Goal: Task Accomplishment & Management: Complete application form

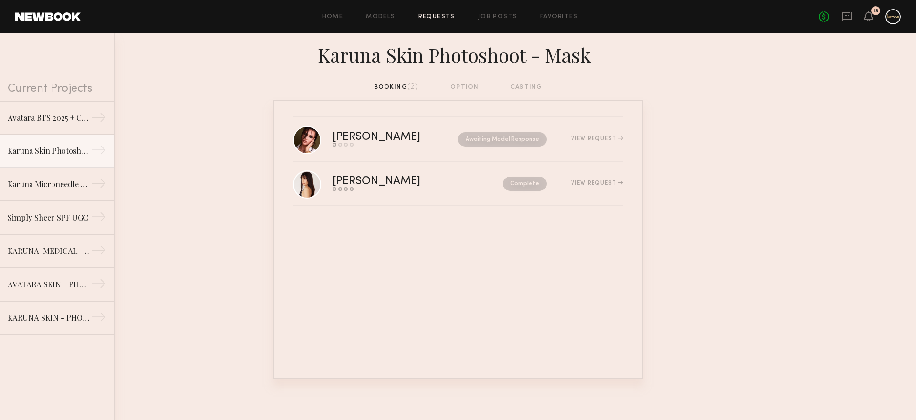
click at [417, 146] on div "Send request Model response Review hours worked Pay model" at bounding box center [385, 145] width 107 height 4
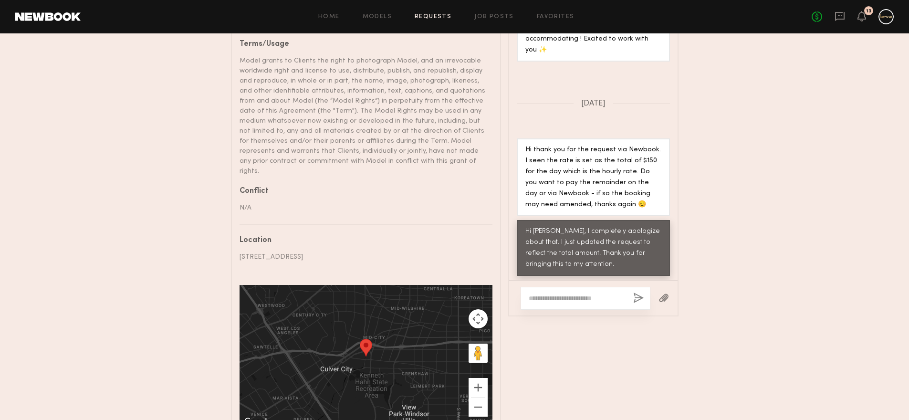
scroll to position [564, 0]
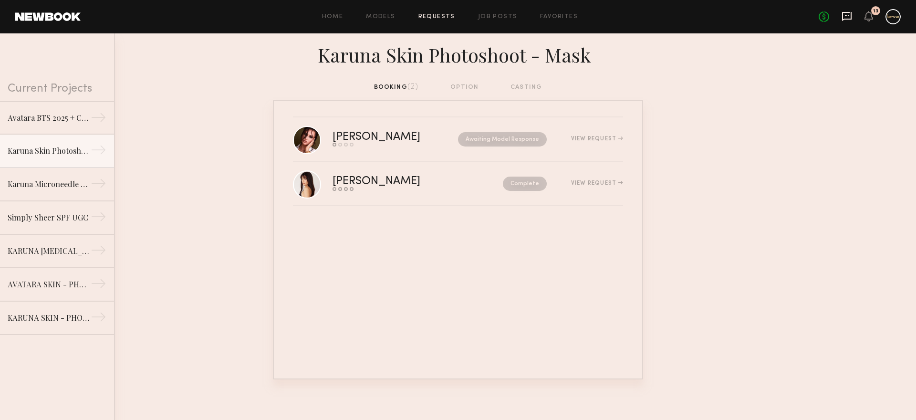
click at [848, 16] on icon at bounding box center [847, 15] width 4 height 1
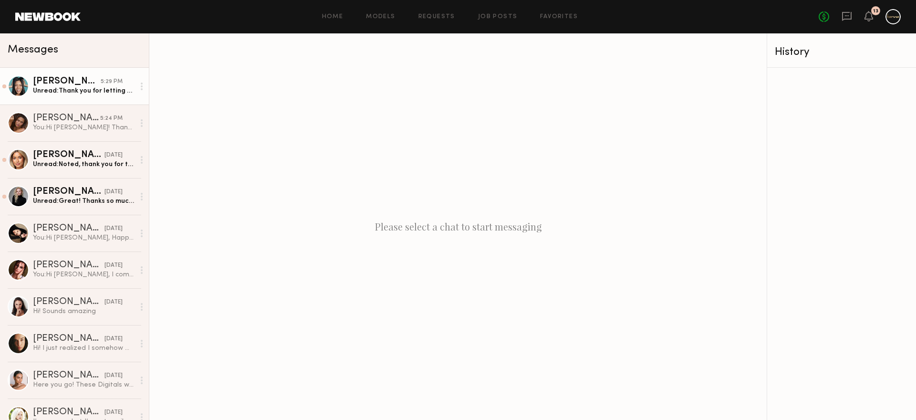
click at [75, 98] on link "Jennie J. 5:29 PM Unread: Thank you for letting me know! That sounds great - ho…" at bounding box center [74, 86] width 149 height 37
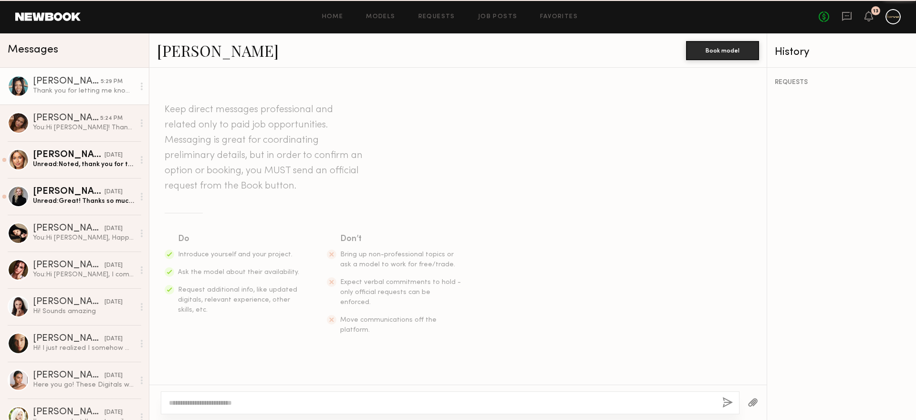
scroll to position [1334, 0]
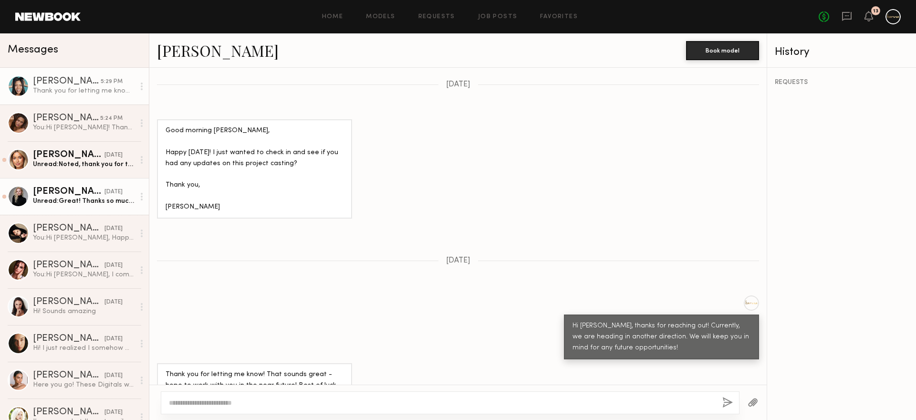
click at [82, 191] on div "[PERSON_NAME]" at bounding box center [69, 192] width 72 height 10
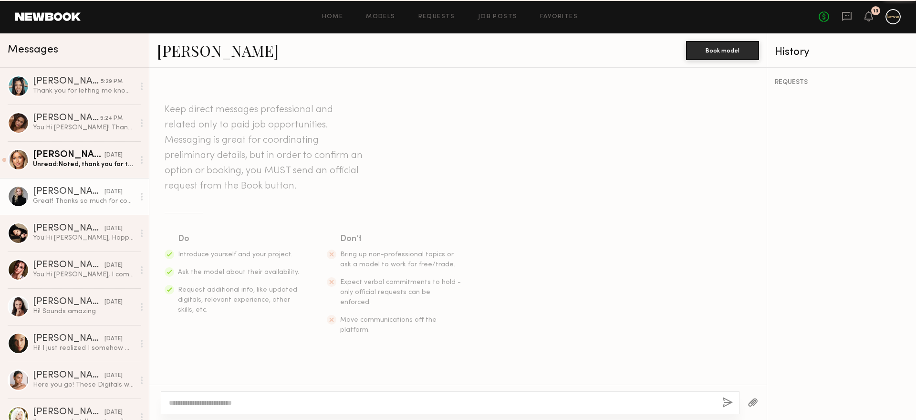
scroll to position [910, 0]
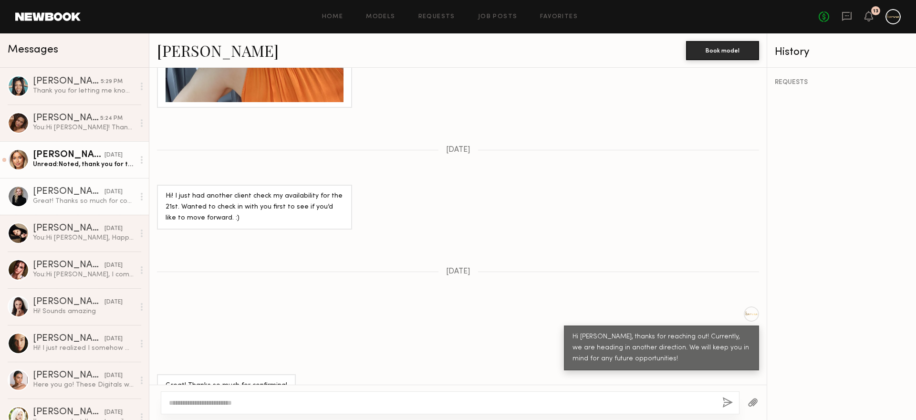
click at [85, 176] on link "Ayanna G. yesterday Unread: Noted, thank you for the update. Hope to work toget…" at bounding box center [74, 159] width 149 height 37
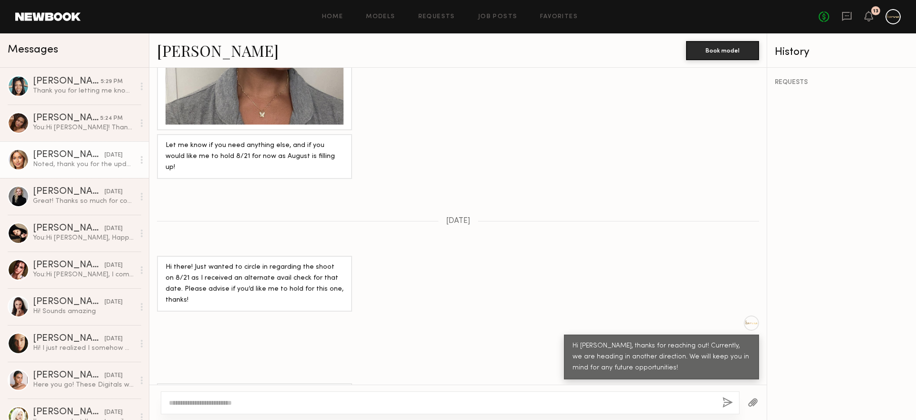
scroll to position [1074, 0]
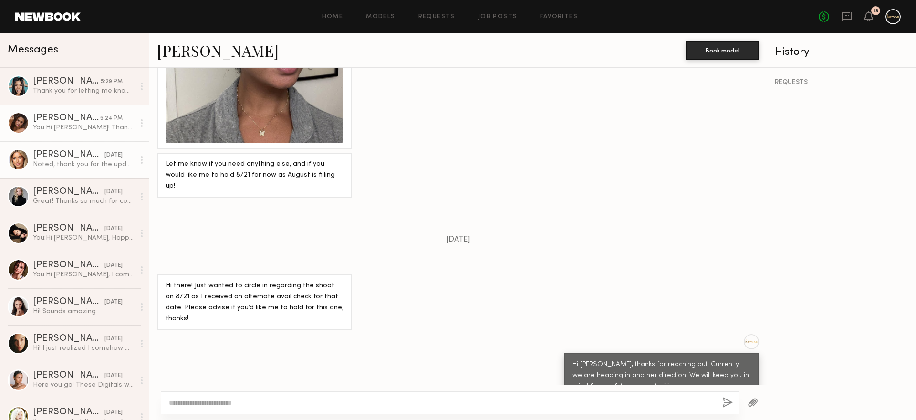
click at [59, 133] on link "Kayla B. 5:24 PM You: Hi Kayla! Thank you for sending over these photos! We'd l…" at bounding box center [74, 122] width 149 height 37
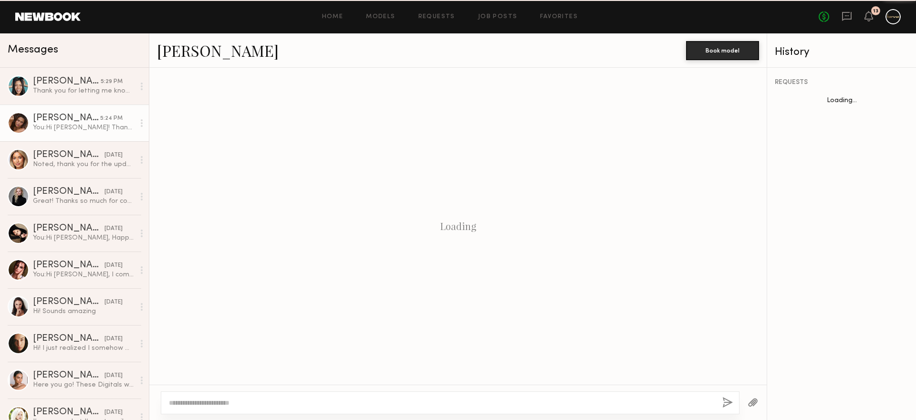
scroll to position [1023, 0]
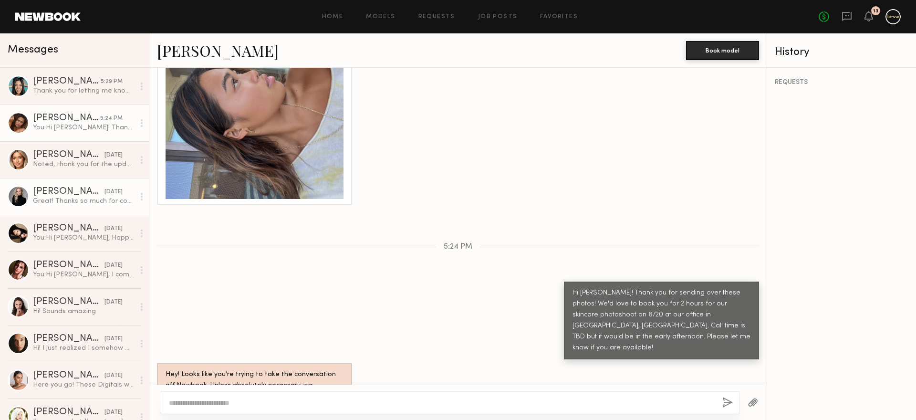
click at [62, 200] on div "Great! Thanks so much for confirming!" at bounding box center [84, 201] width 102 height 9
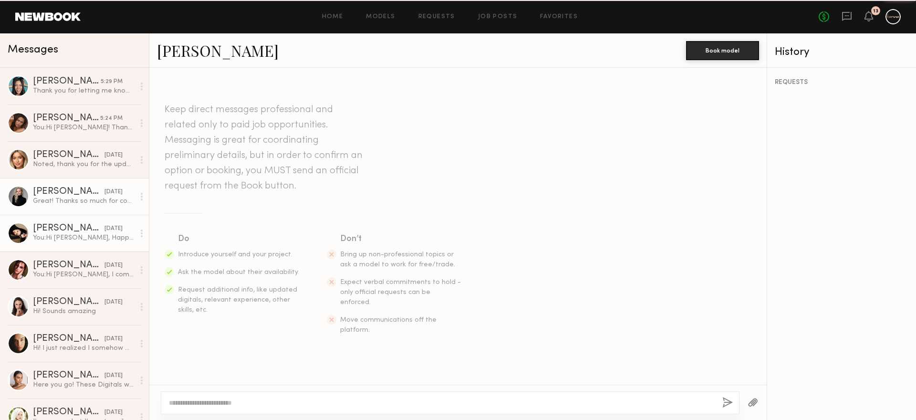
scroll to position [910, 0]
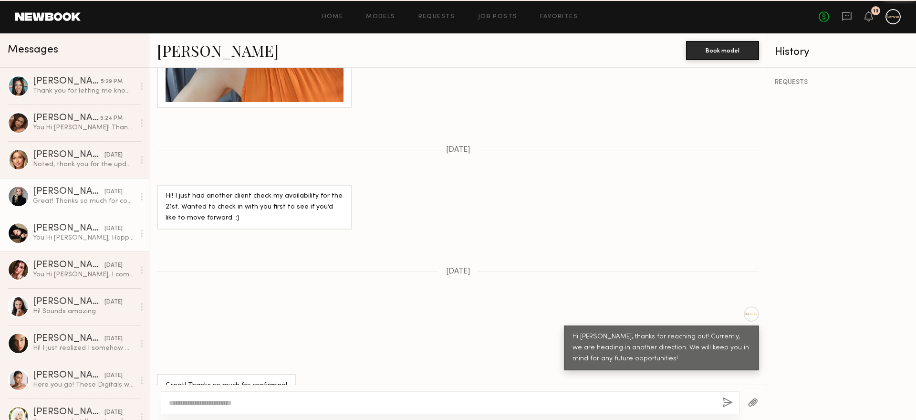
click at [63, 227] on div "[PERSON_NAME]" at bounding box center [69, 229] width 72 height 10
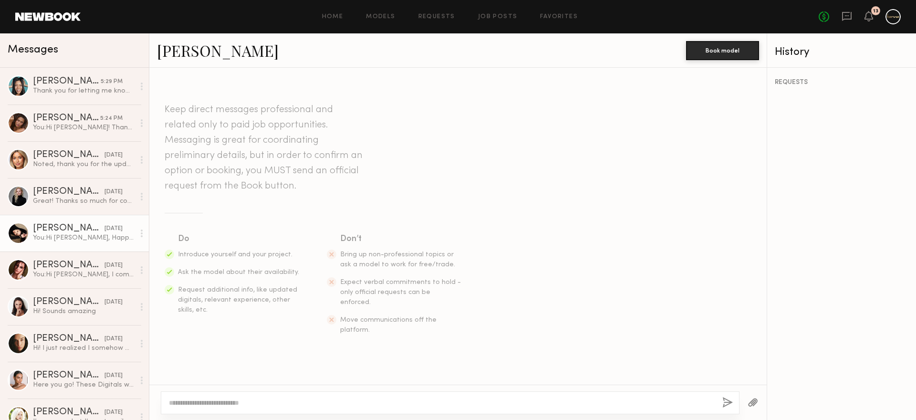
scroll to position [987, 0]
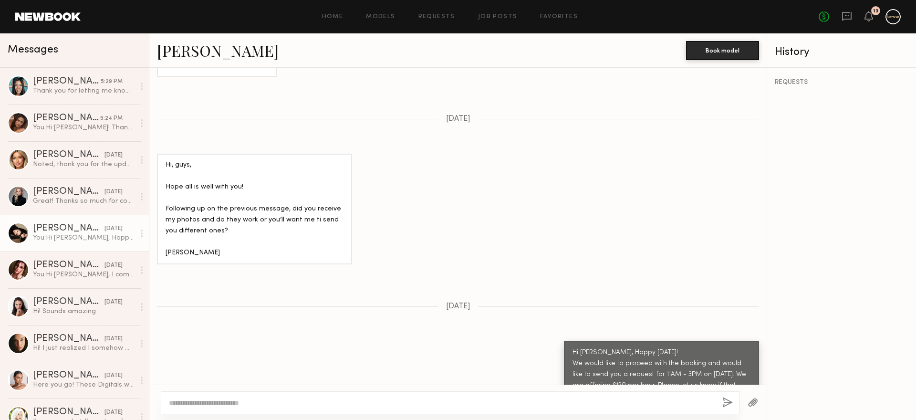
click at [648, 347] on div "Hi [PERSON_NAME], Happy [DATE]! We would like to proceed with the booking and w…" at bounding box center [661, 374] width 178 height 55
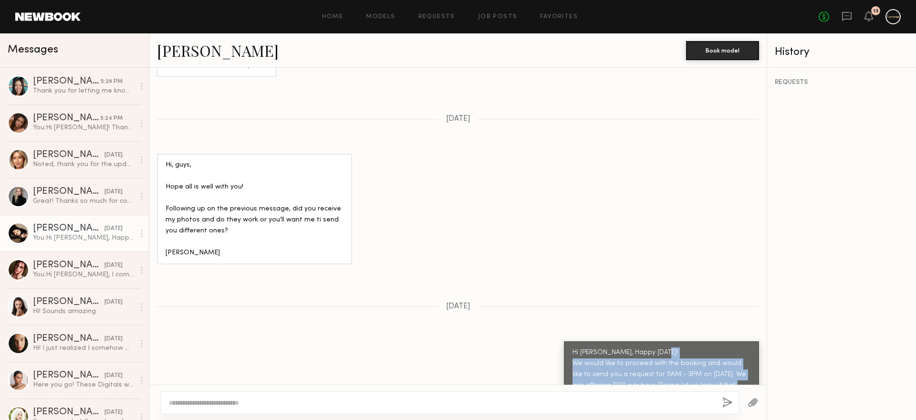
click at [648, 347] on div "Hi [PERSON_NAME], Happy [DATE]! We would like to proceed with the booking and w…" at bounding box center [661, 374] width 178 height 55
click at [684, 347] on div "Hi Anastasia, Happy Monday! We would like to proceed with the booking and would…" at bounding box center [661, 374] width 178 height 55
drag, startPoint x: 690, startPoint y: 367, endPoint x: 438, endPoint y: 309, distance: 258.4
click at [438, 309] on div "Keep direct messages professional and related only to paid job opportunities. M…" at bounding box center [457, 226] width 617 height 317
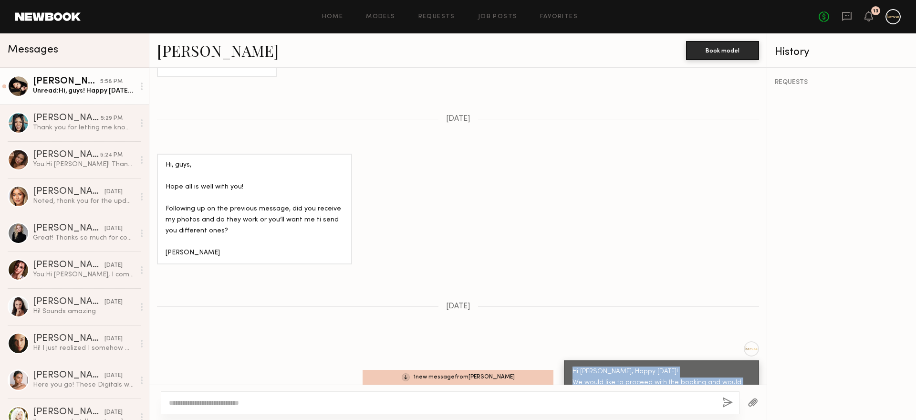
scroll to position [1182, 0]
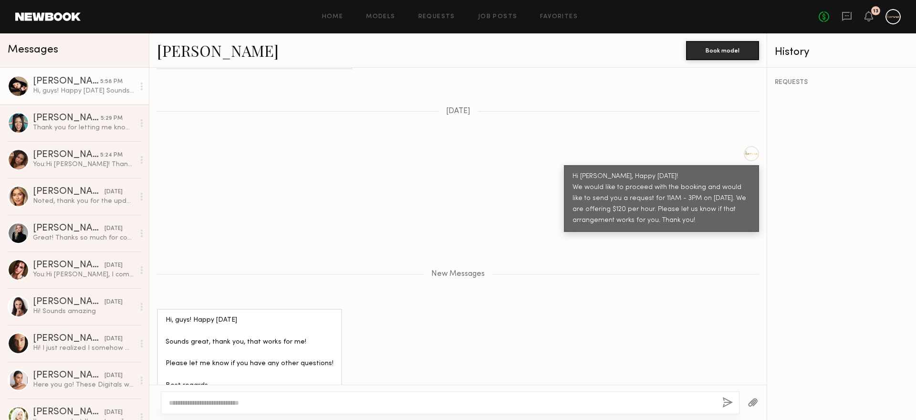
click at [619, 270] on div "New Messages" at bounding box center [457, 274] width 617 height 8
drag, startPoint x: 260, startPoint y: 56, endPoint x: 160, endPoint y: 49, distance: 100.4
click at [160, 49] on div "Anastasia M." at bounding box center [421, 50] width 529 height 21
copy link "Anastasia M."
click at [180, 52] on link "Anastasia M." at bounding box center [218, 50] width 122 height 21
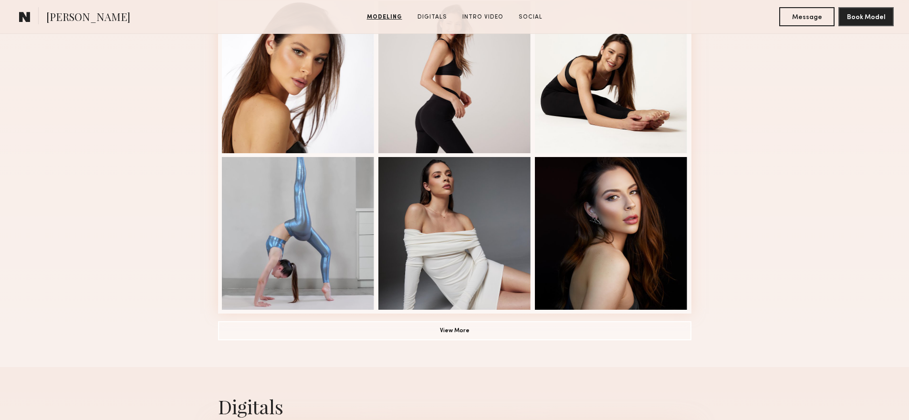
scroll to position [610, 0]
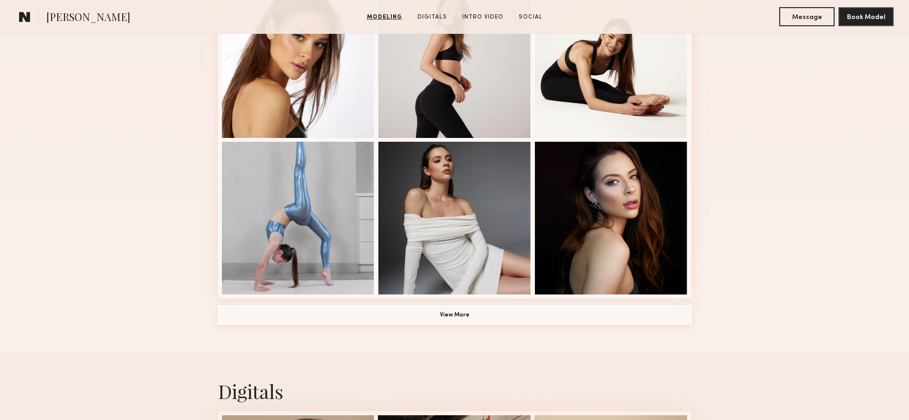
click at [450, 316] on button "View More" at bounding box center [454, 314] width 473 height 19
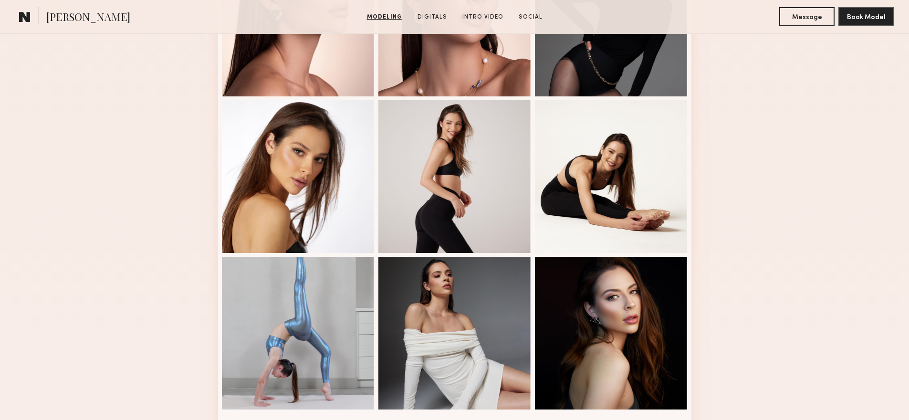
scroll to position [488, 0]
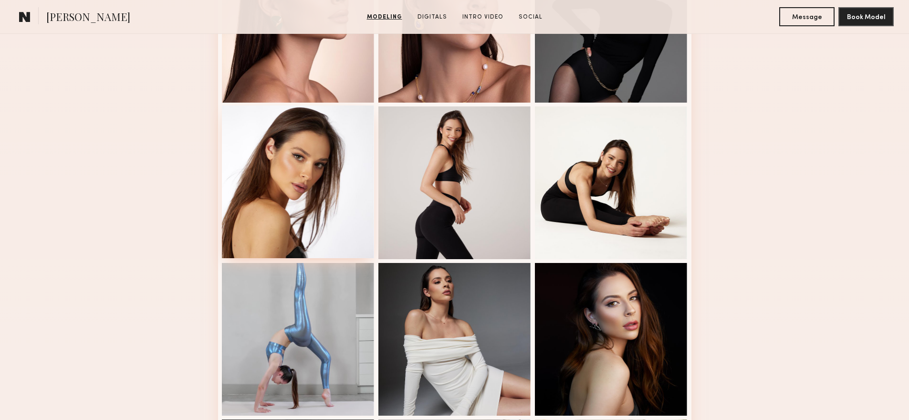
click at [335, 215] on div at bounding box center [298, 181] width 153 height 153
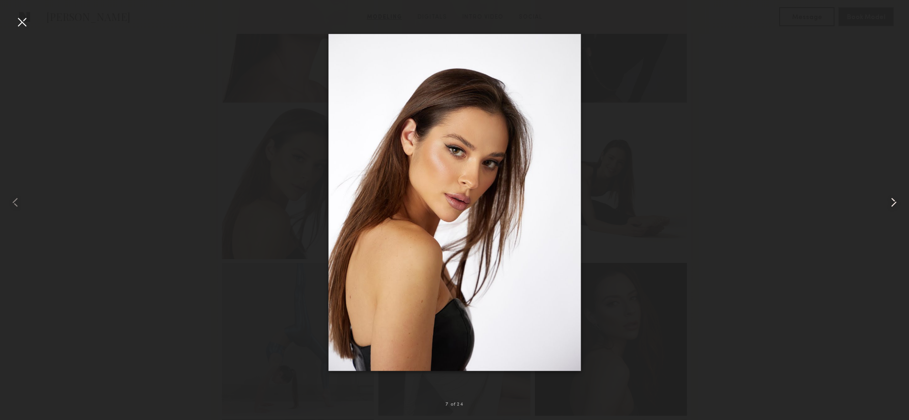
click at [891, 196] on common-icon at bounding box center [893, 202] width 15 height 15
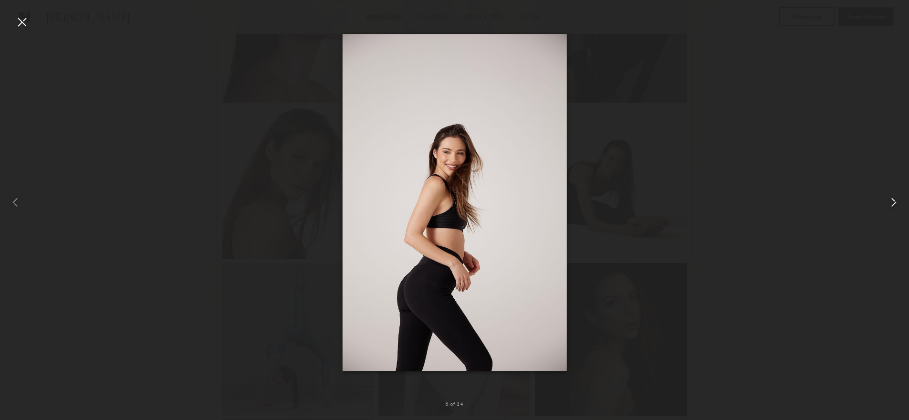
click at [891, 196] on common-icon at bounding box center [893, 202] width 15 height 15
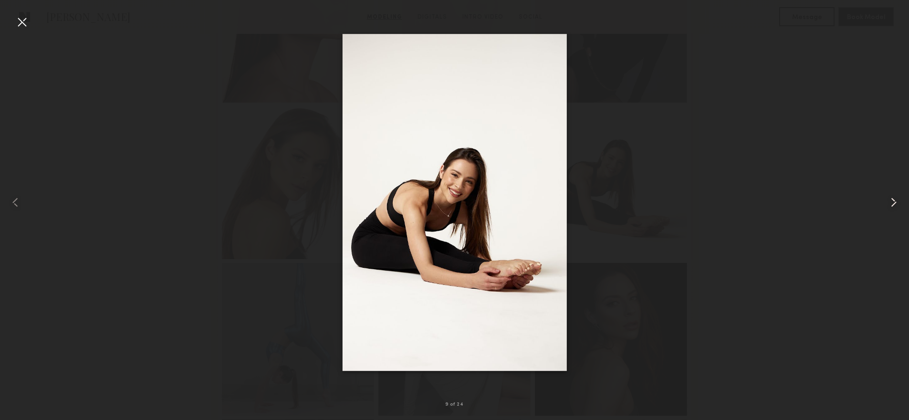
click at [891, 196] on common-icon at bounding box center [893, 202] width 15 height 15
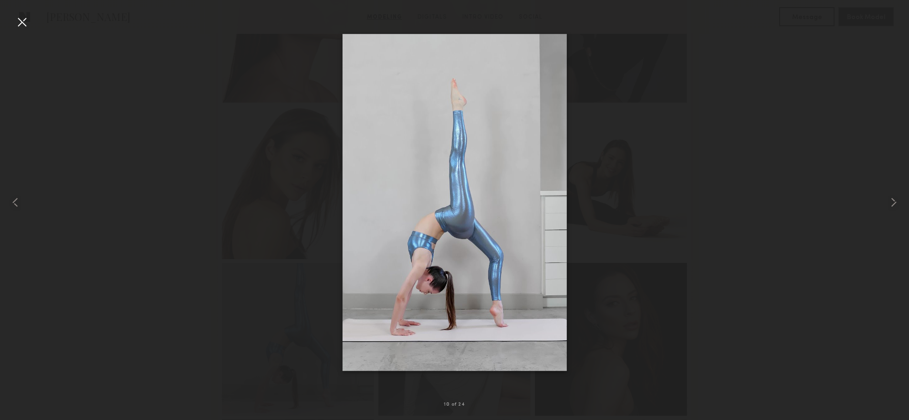
click at [19, 22] on div at bounding box center [21, 21] width 15 height 15
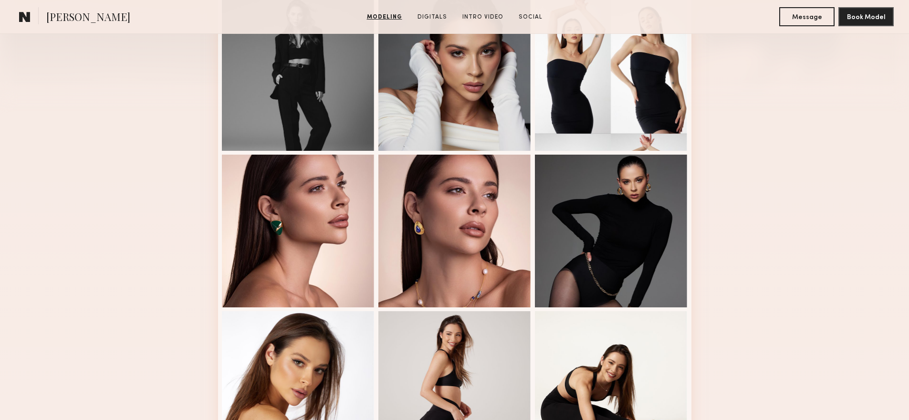
scroll to position [283, 0]
click at [488, 206] on div at bounding box center [454, 230] width 153 height 153
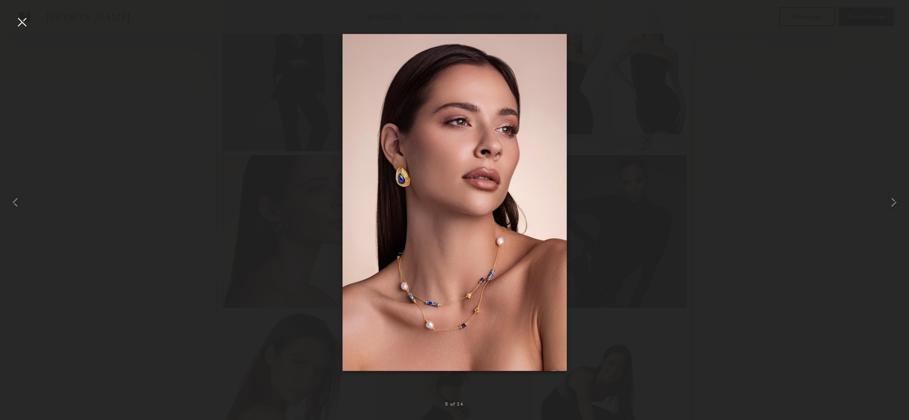
click at [460, 131] on img at bounding box center [454, 202] width 224 height 337
click at [603, 142] on div at bounding box center [454, 202] width 909 height 374
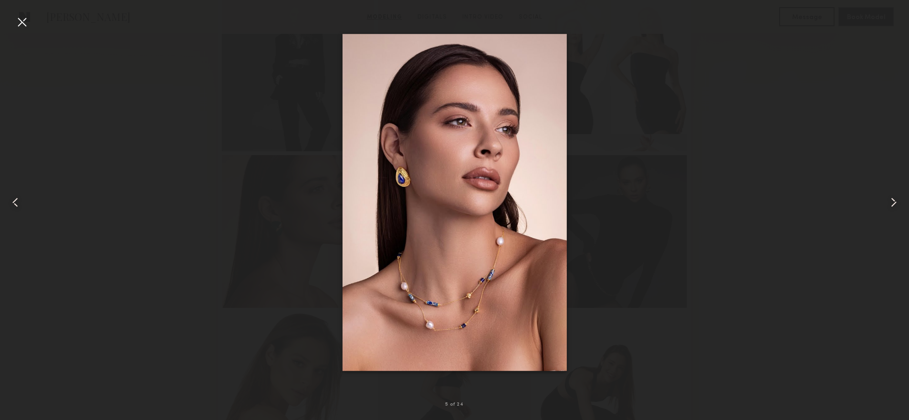
click at [23, 29] on div at bounding box center [21, 21] width 15 height 15
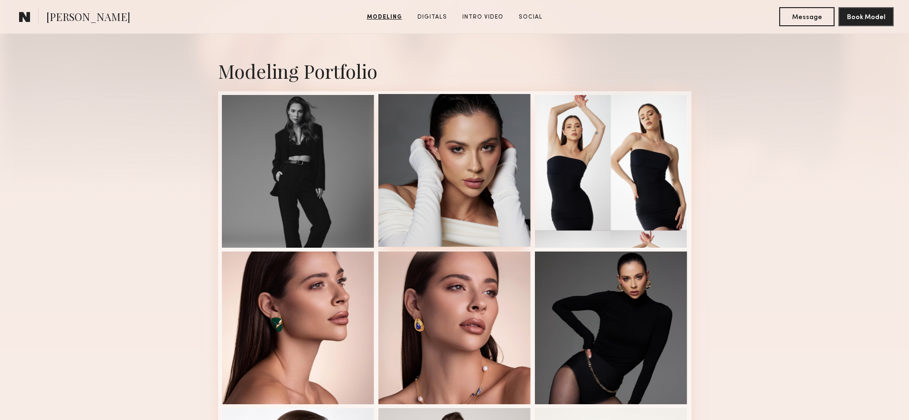
scroll to position [186, 0]
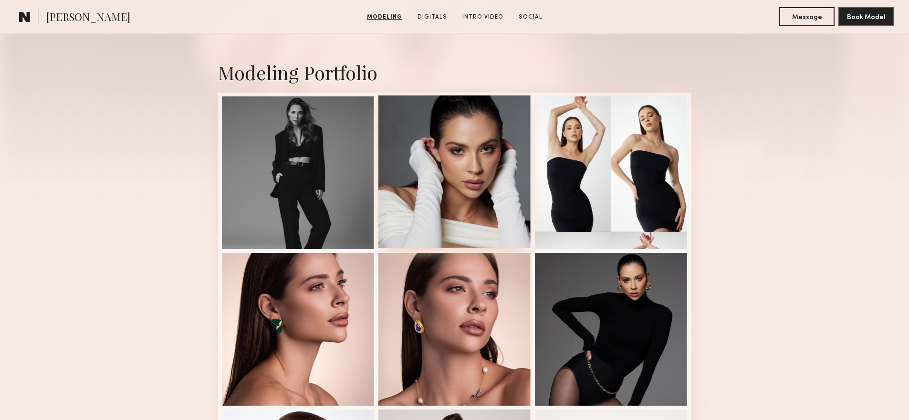
click at [461, 154] on div at bounding box center [454, 171] width 153 height 153
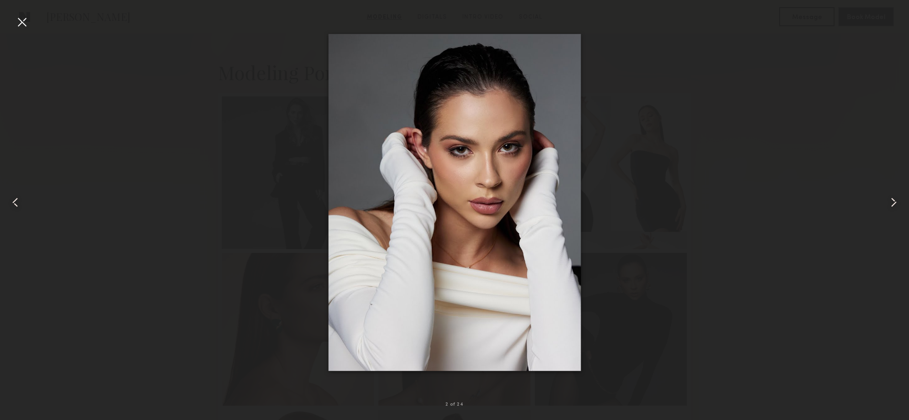
click at [11, 24] on div at bounding box center [18, 202] width 36 height 374
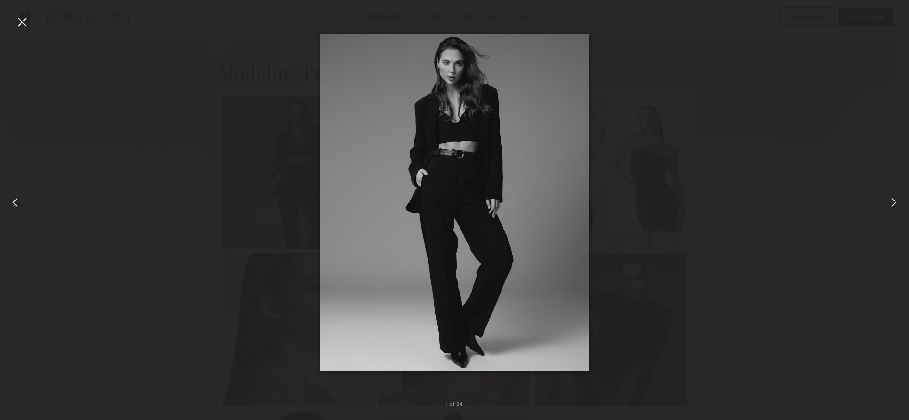
click at [19, 24] on div at bounding box center [21, 21] width 15 height 15
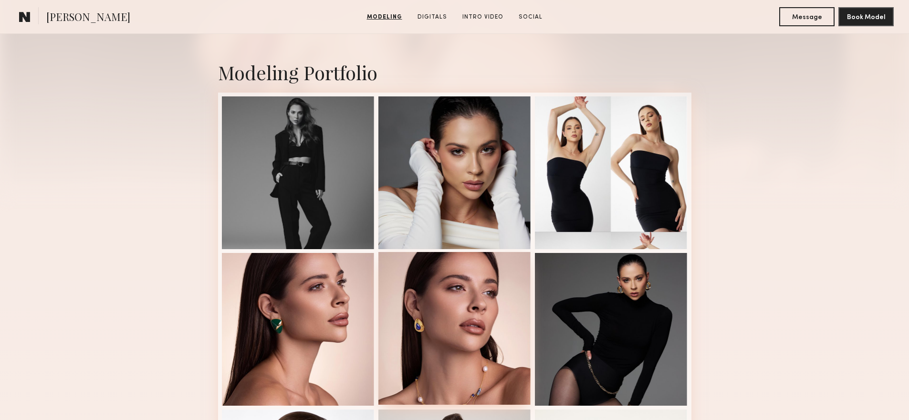
click at [467, 283] on div at bounding box center [454, 328] width 153 height 153
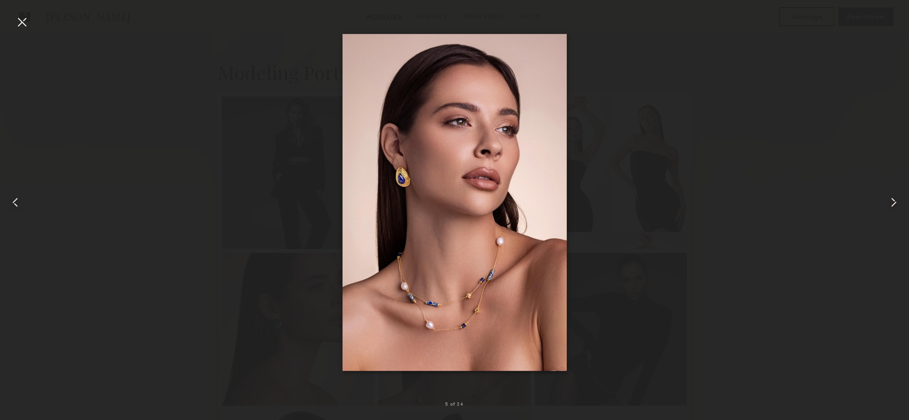
click at [14, 24] on div at bounding box center [21, 21] width 15 height 15
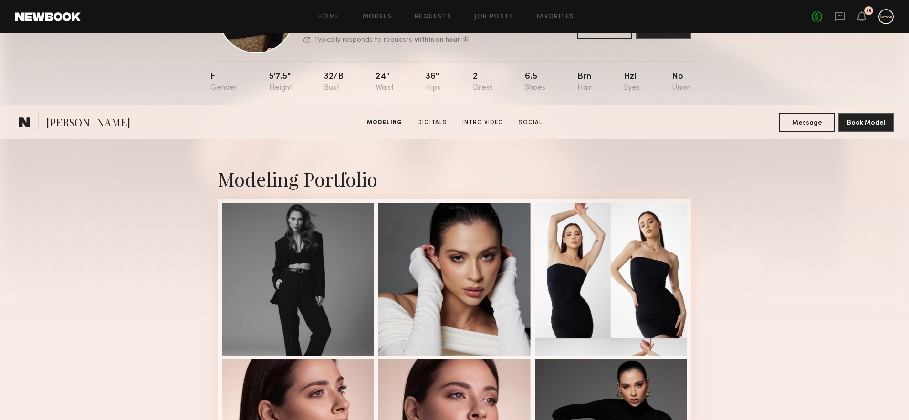
scroll to position [0, 0]
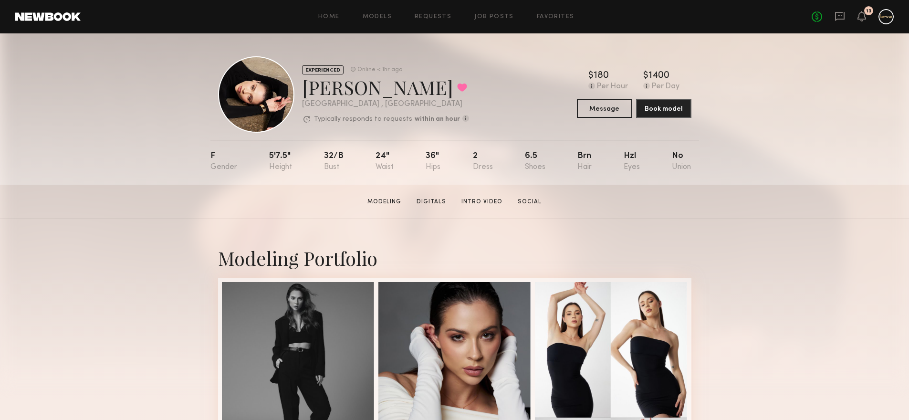
click at [401, 91] on div "Anastasia M. Favorited" at bounding box center [385, 86] width 167 height 25
drag, startPoint x: 405, startPoint y: 93, endPoint x: 301, endPoint y: 94, distance: 105.0
click at [301, 94] on div "EXPERIENCED Online < 1hr ago Anastasia M. Favorited Los Angeles , CA Typically …" at bounding box center [343, 94] width 251 height 76
copy div "Anastasia M"
click at [348, 91] on div "Anastasia M. Favorited" at bounding box center [385, 86] width 167 height 25
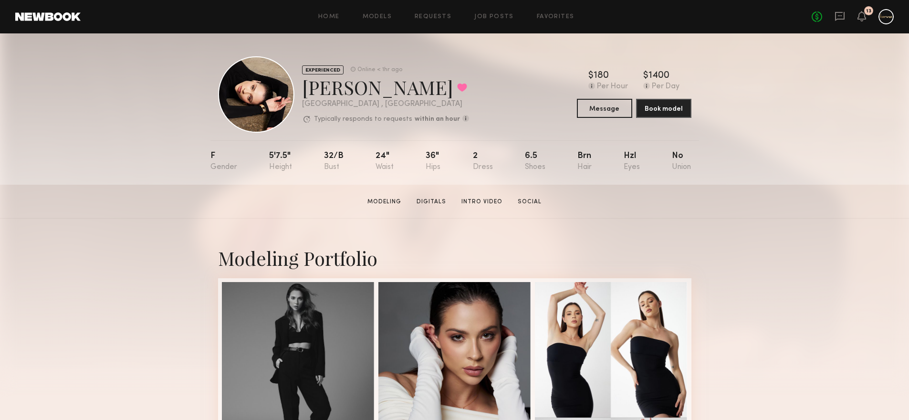
click at [348, 91] on div "Anastasia M. Favorited" at bounding box center [385, 86] width 167 height 25
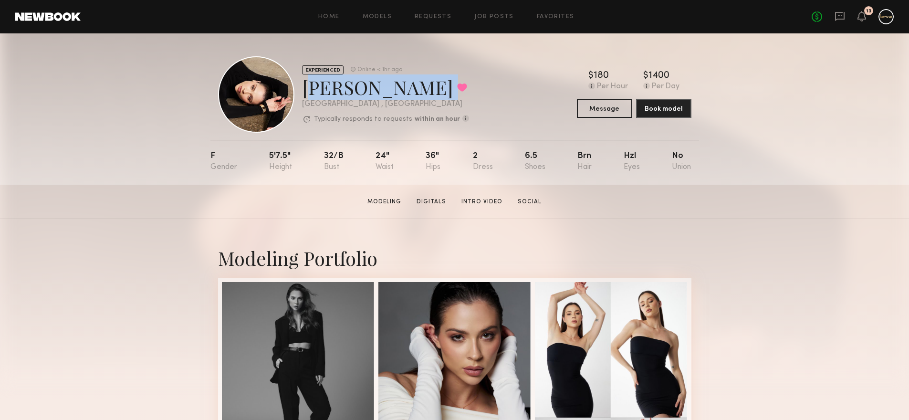
click at [348, 91] on div "Anastasia M. Favorited" at bounding box center [385, 86] width 167 height 25
click at [373, 86] on div "Anastasia M. Favorited" at bounding box center [385, 86] width 167 height 25
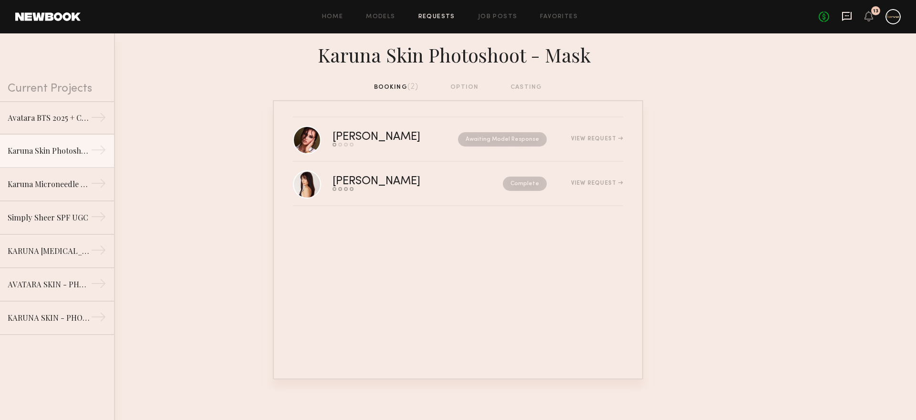
click at [850, 18] on icon at bounding box center [847, 16] width 10 height 9
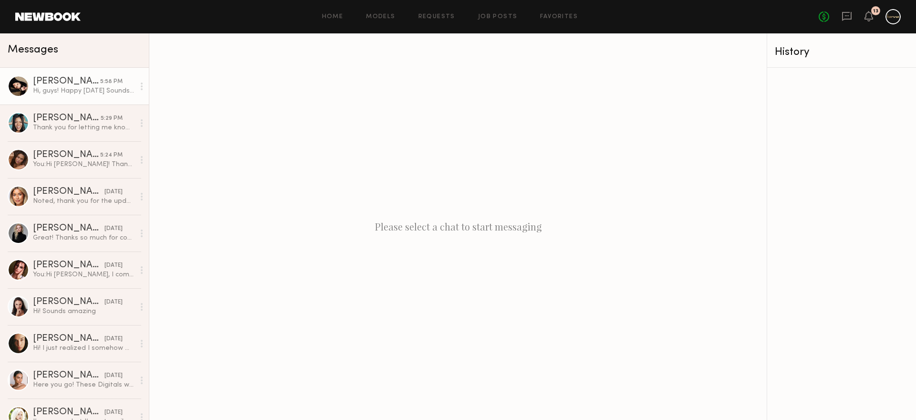
click at [93, 100] on link "[PERSON_NAME] 5:58 PM Hi, guys! Happy [DATE] Sounds great, thank you, that work…" at bounding box center [74, 86] width 149 height 37
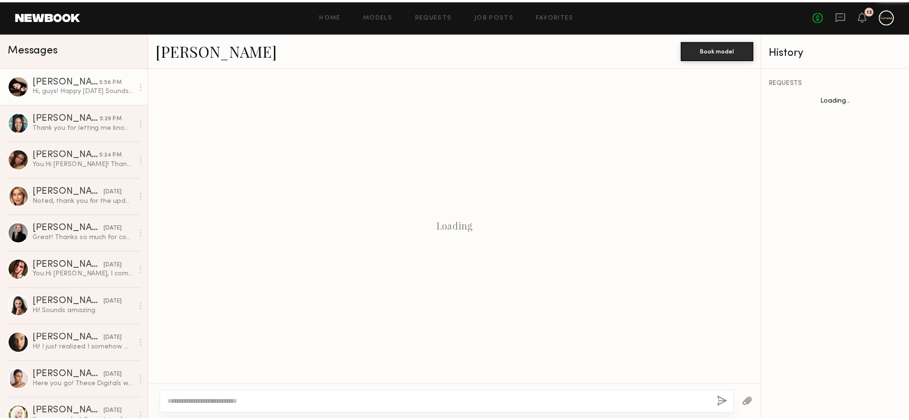
scroll to position [1109, 0]
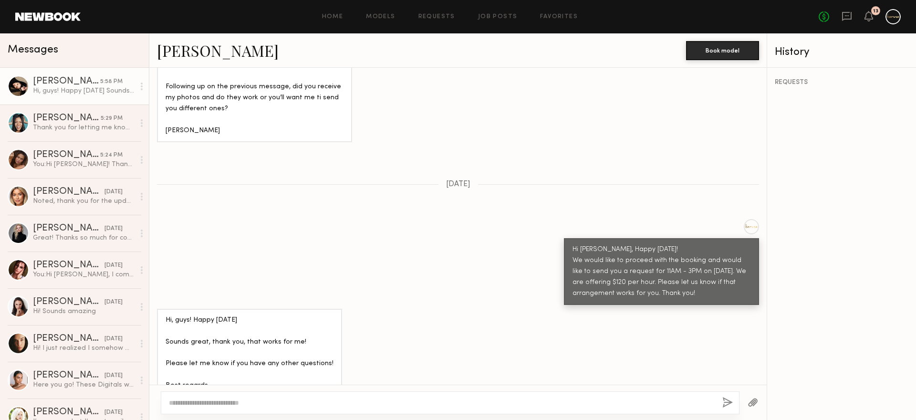
click at [283, 315] on div "Hi, guys! Happy [DATE] Sounds great, thank you, that works for me! Please let m…" at bounding box center [250, 359] width 168 height 88
click at [730, 54] on button "Book model" at bounding box center [722, 50] width 73 height 19
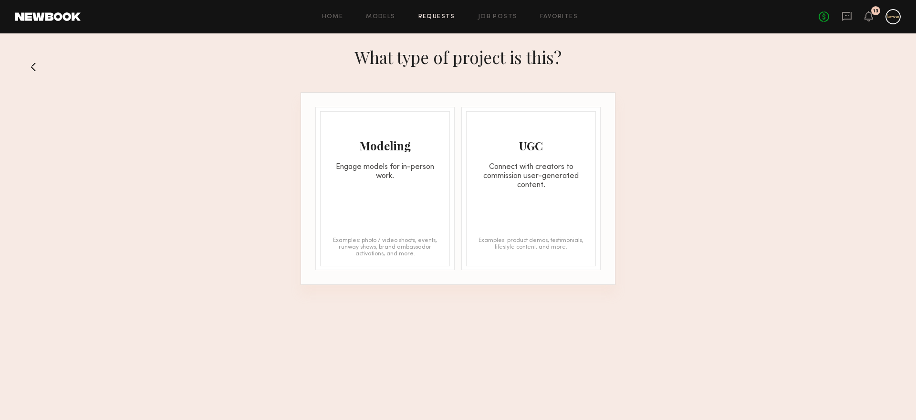
click at [419, 194] on div "Modeling Engage models for in-person work. Examples: photo / video shoots, even…" at bounding box center [385, 188] width 130 height 155
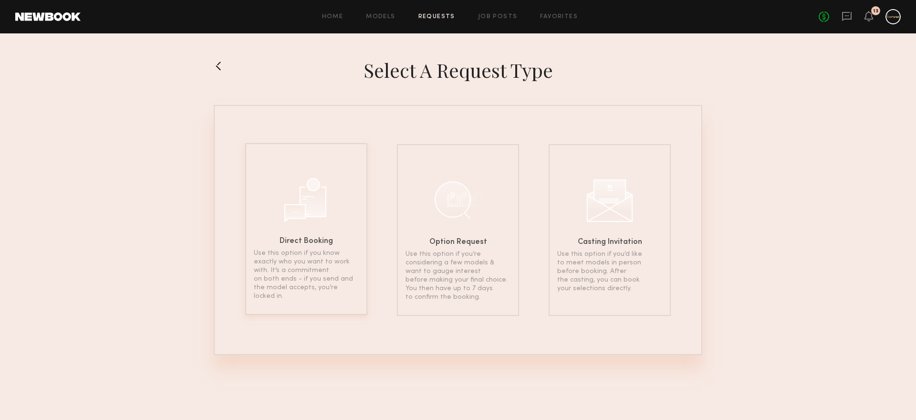
click at [265, 205] on div "Direct Booking Use this option if you know exactly who you want to work with. I…" at bounding box center [306, 229] width 122 height 172
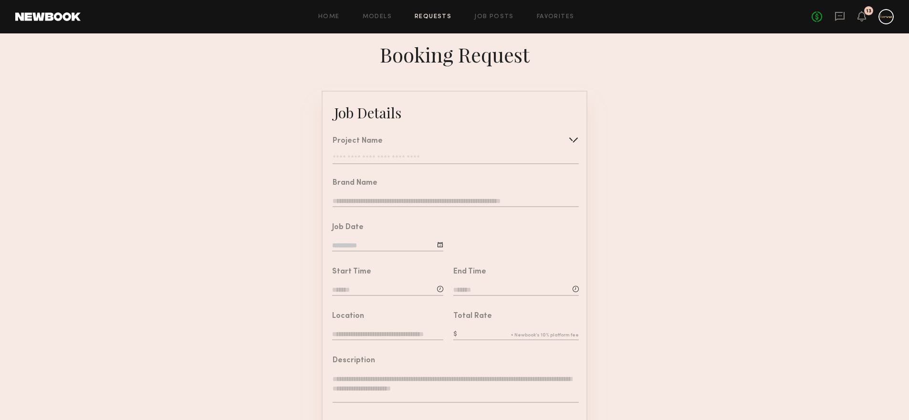
click at [424, 159] on div "Project Name Create Use recent modeling project Avatara BTS 2025 + Collagen Hyd…" at bounding box center [455, 150] width 246 height 27
click at [571, 137] on div at bounding box center [573, 139] width 15 height 15
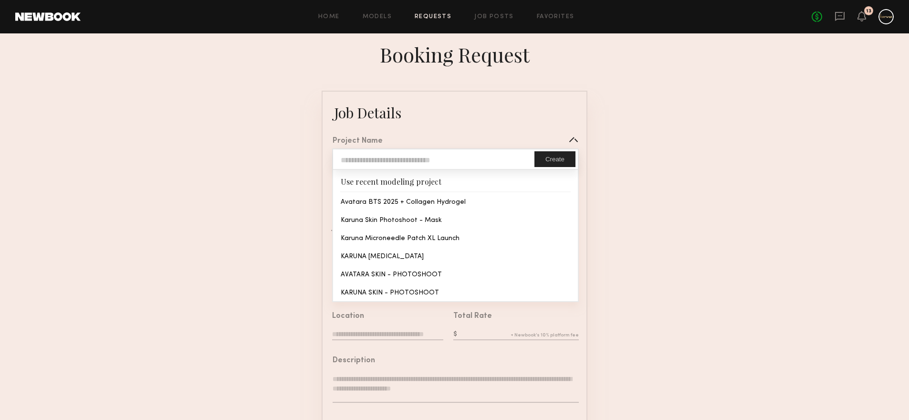
type input "**********"
type textarea "**********"
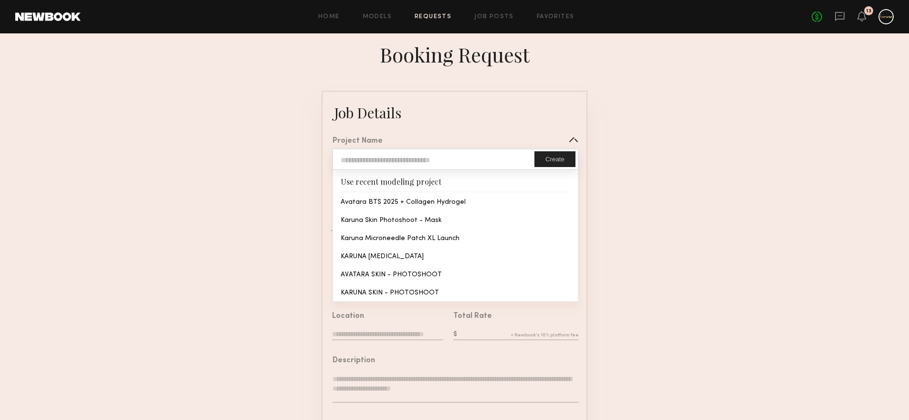
type textarea "**********"
click at [364, 216] on common-border "**********" at bounding box center [454, 356] width 266 height 531
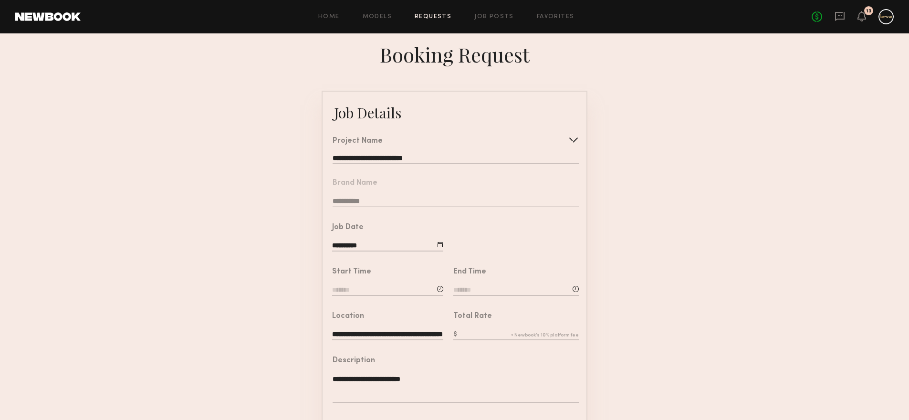
click at [439, 247] on div at bounding box center [440, 244] width 6 height 6
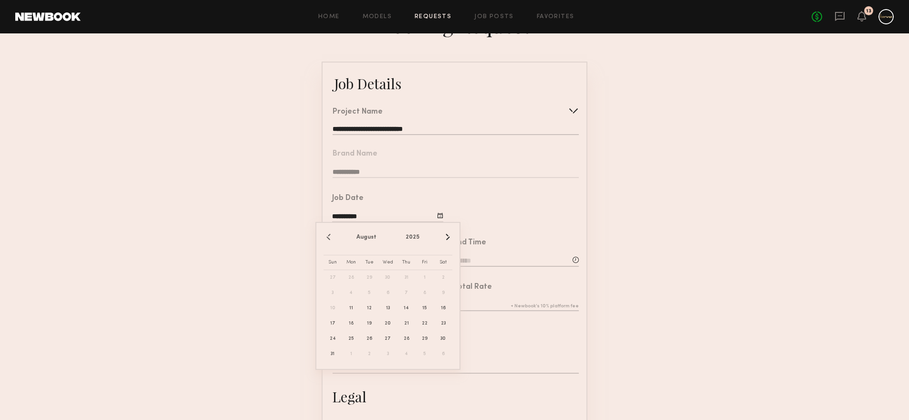
scroll to position [54, 0]
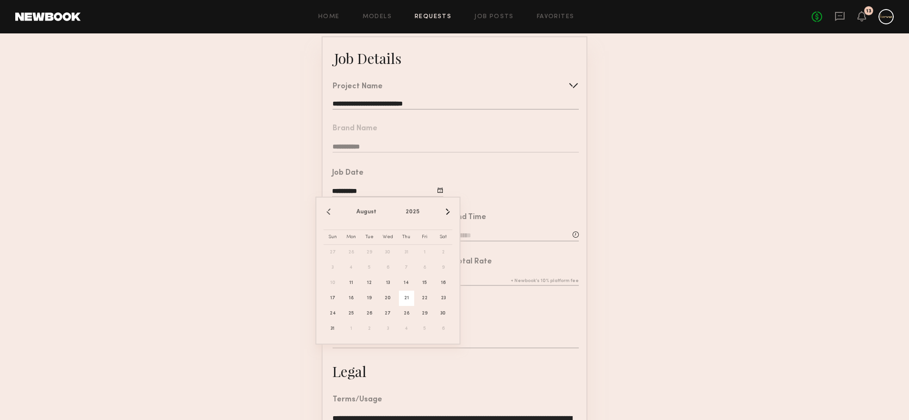
click at [411, 296] on span "21" at bounding box center [406, 297] width 15 height 15
type input "**********"
click at [372, 231] on input at bounding box center [387, 236] width 111 height 10
click at [358, 270] on input "text" at bounding box center [359, 276] width 35 height 17
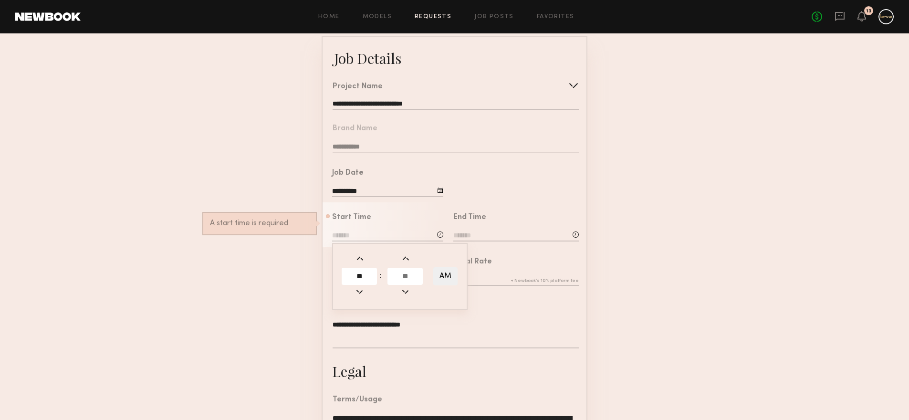
type input "**"
click at [415, 273] on input "text" at bounding box center [404, 276] width 35 height 17
type input "**"
type input "********"
click at [478, 229] on div "End Time" at bounding box center [515, 228] width 125 height 29
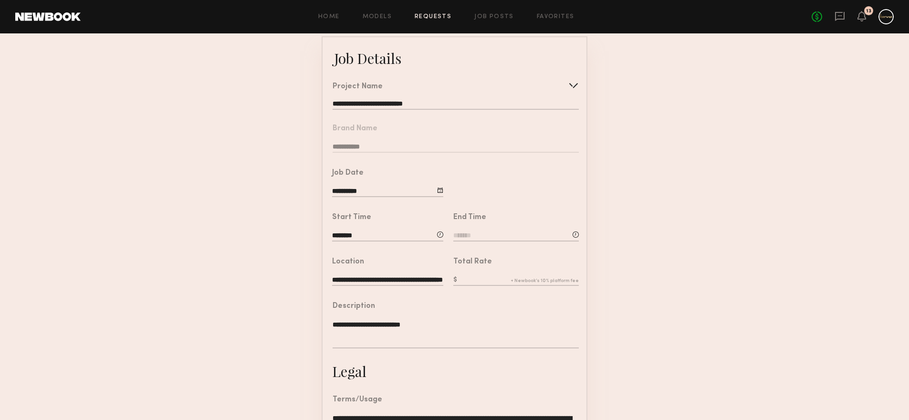
click at [471, 237] on input at bounding box center [515, 236] width 125 height 10
drag, startPoint x: 468, startPoint y: 287, endPoint x: 474, endPoint y: 280, distance: 9.1
click at [469, 287] on td at bounding box center [480, 294] width 37 height 14
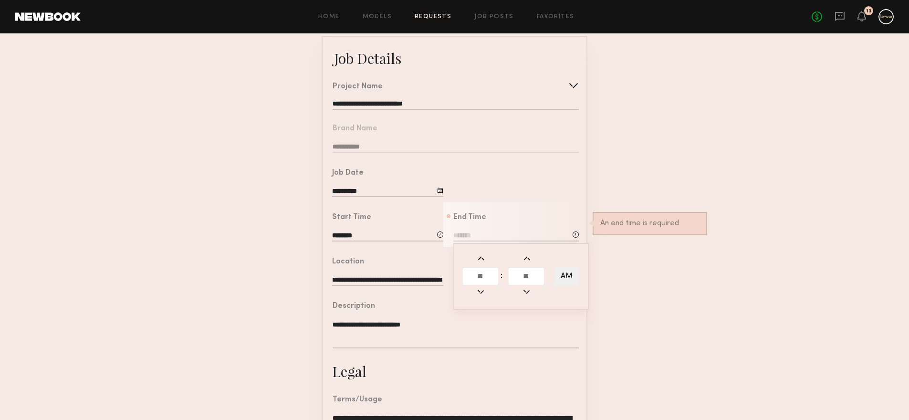
click at [476, 278] on input "text" at bounding box center [480, 276] width 35 height 17
type input "**"
click at [528, 273] on input "text" at bounding box center [525, 276] width 35 height 17
type input "**"
click at [564, 277] on button "AM" at bounding box center [566, 276] width 24 height 18
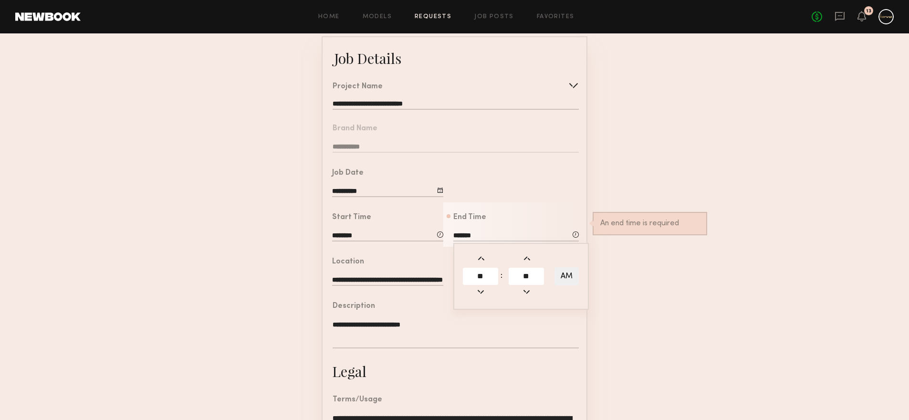
type input "*******"
click at [612, 265] on form "**********" at bounding box center [454, 301] width 909 height 531
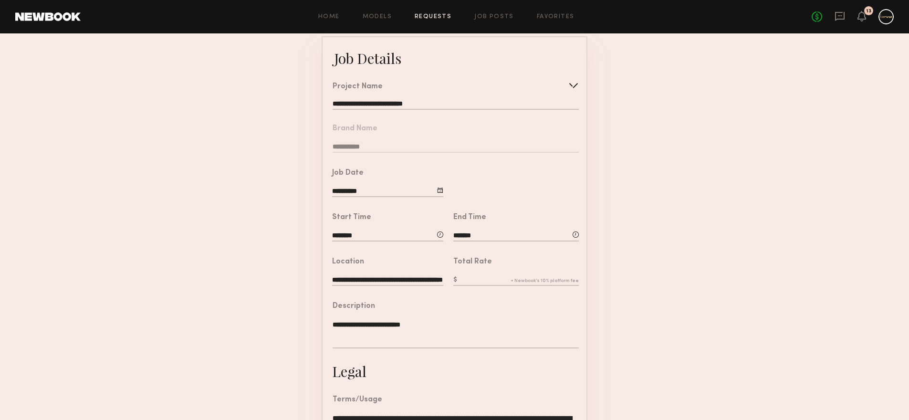
click at [504, 272] on div "Total Rate" at bounding box center [515, 272] width 125 height 29
click at [503, 277] on input "text" at bounding box center [515, 280] width 125 height 10
type input "***"
click at [660, 291] on form "**********" at bounding box center [454, 301] width 909 height 531
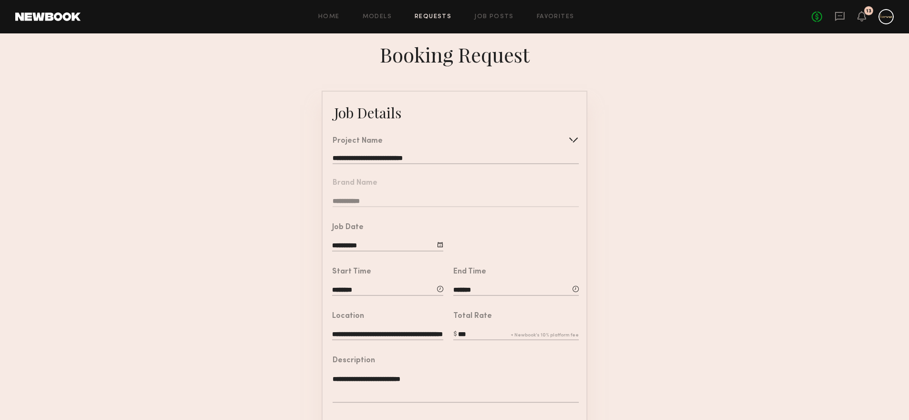
scroll to position [209, 0]
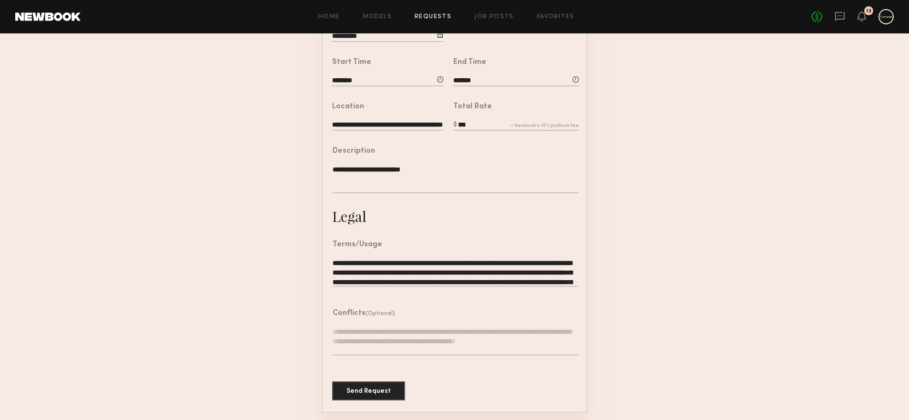
click at [468, 276] on textarea "**********" at bounding box center [455, 272] width 246 height 29
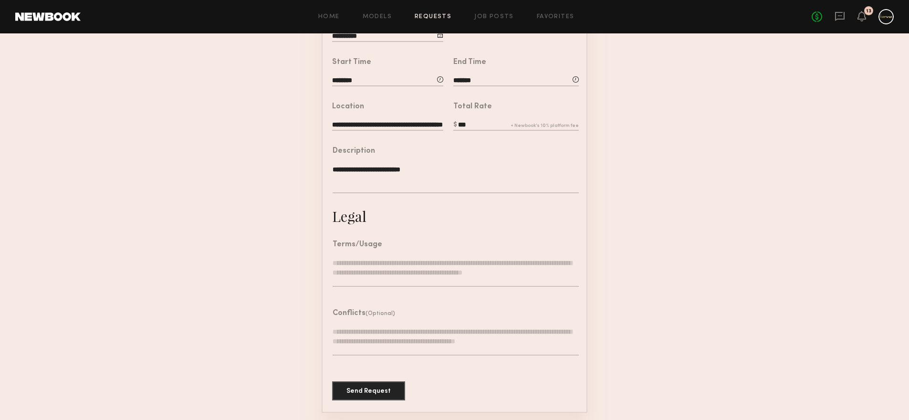
scroll to position [201, 0]
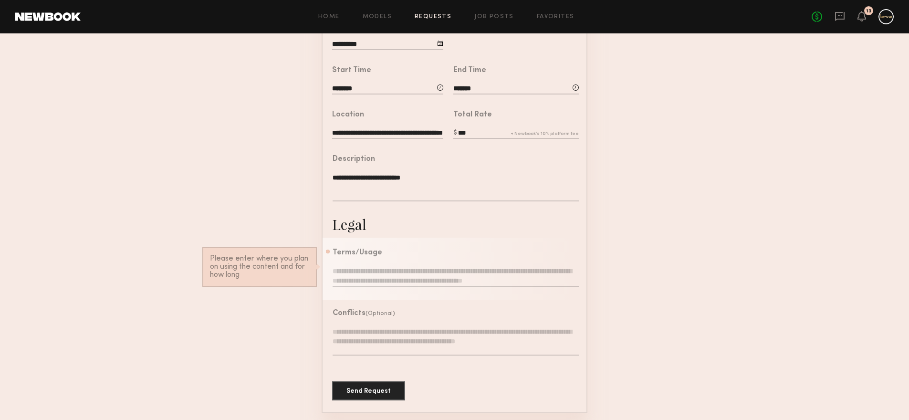
click at [405, 270] on textarea at bounding box center [455, 276] width 246 height 21
paste textarea "**********"
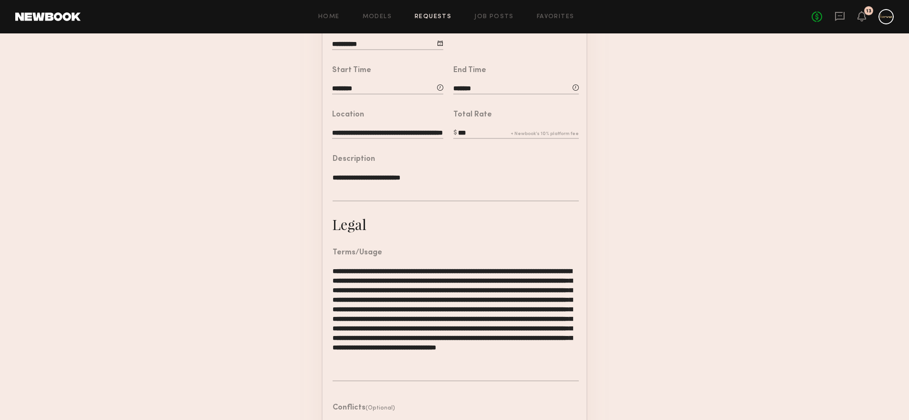
scroll to position [209, 0]
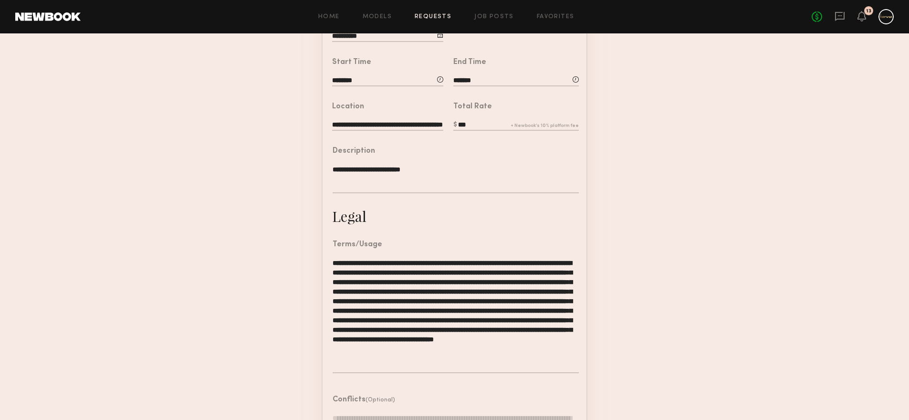
drag, startPoint x: 348, startPoint y: 270, endPoint x: 480, endPoint y: 311, distance: 137.9
click at [480, 311] on textarea "**********" at bounding box center [455, 315] width 246 height 115
click at [461, 312] on textarea "**********" at bounding box center [455, 315] width 246 height 115
drag, startPoint x: 428, startPoint y: 310, endPoint x: 485, endPoint y: 331, distance: 60.5
click at [485, 331] on textarea "**********" at bounding box center [455, 315] width 246 height 115
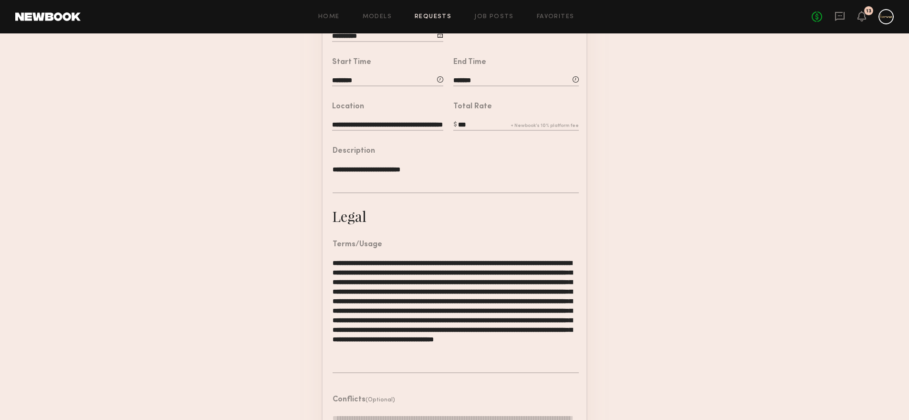
click at [486, 323] on textarea "**********" at bounding box center [455, 315] width 246 height 115
drag, startPoint x: 496, startPoint y: 319, endPoint x: 529, endPoint y: 363, distance: 54.6
click at [529, 363] on textarea "**********" at bounding box center [455, 315] width 246 height 115
click at [525, 354] on textarea "**********" at bounding box center [455, 315] width 246 height 115
drag, startPoint x: 528, startPoint y: 355, endPoint x: 527, endPoint y: 363, distance: 7.6
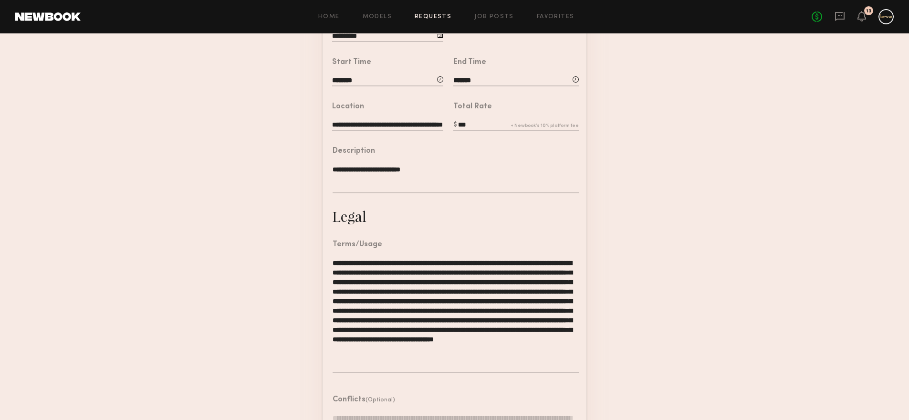
click at [527, 363] on textarea "**********" at bounding box center [455, 315] width 246 height 115
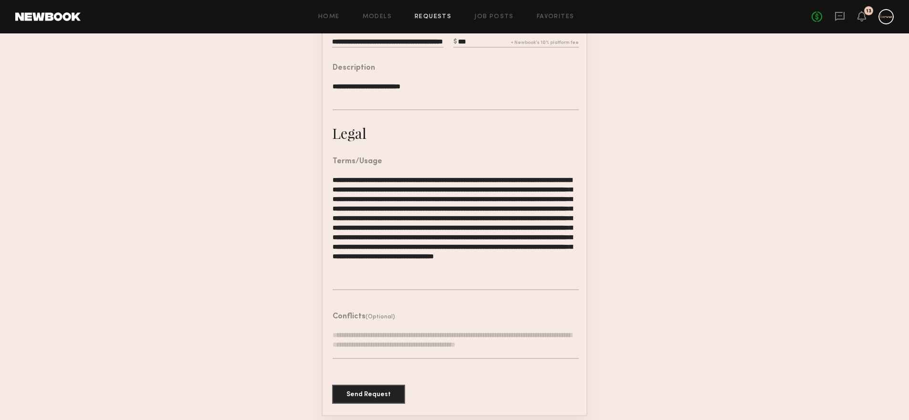
scroll to position [296, 0]
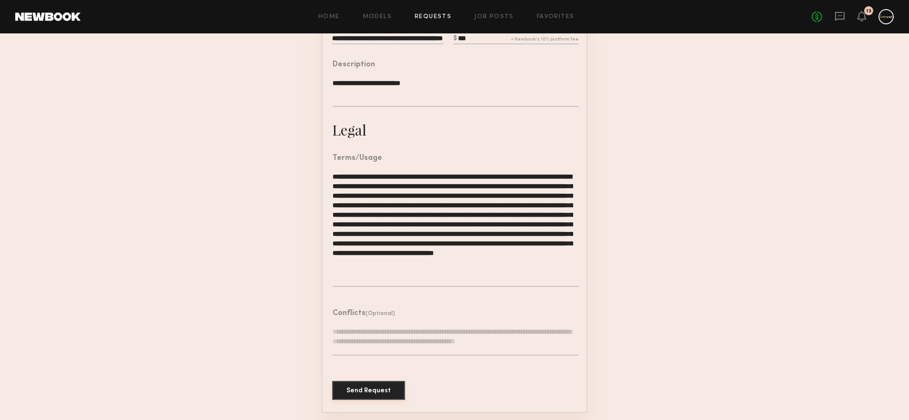
type textarea "**********"
click at [384, 392] on button "Send Request" at bounding box center [368, 390] width 73 height 19
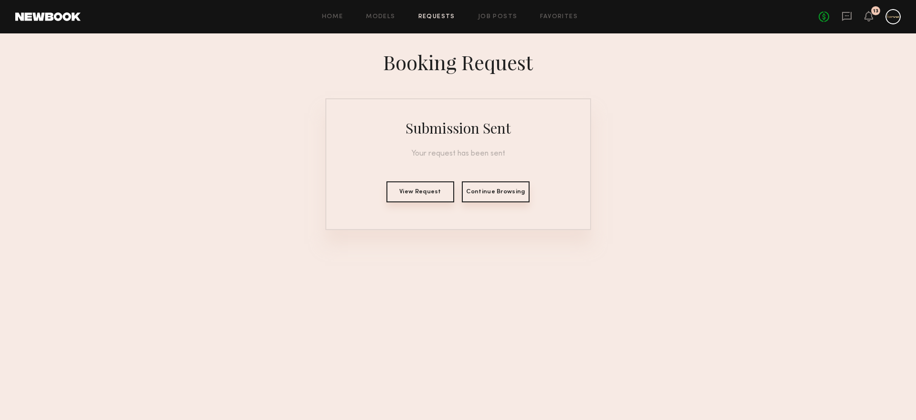
click at [504, 194] on button "Continue Browsing" at bounding box center [496, 191] width 68 height 21
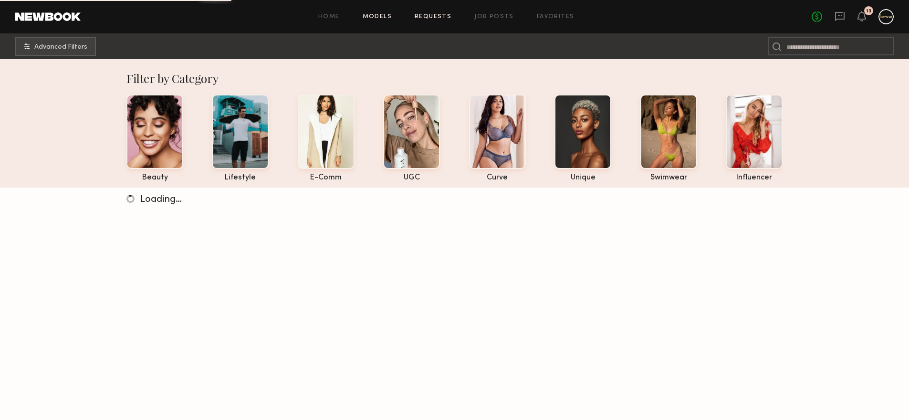
click at [432, 17] on link "Requests" at bounding box center [433, 17] width 37 height 6
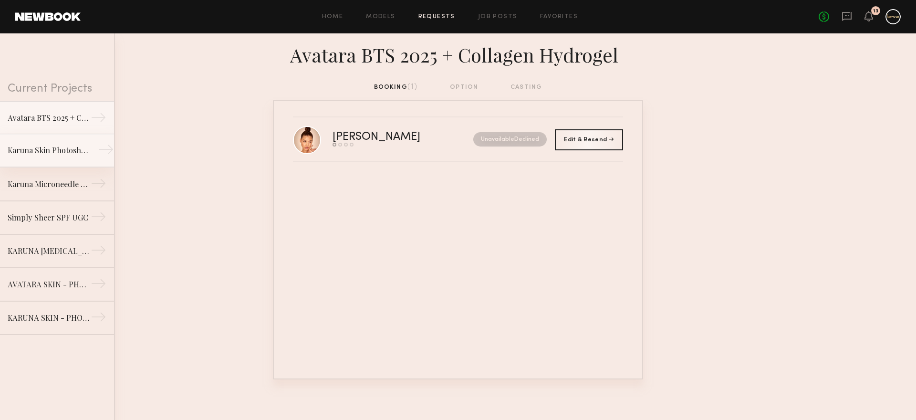
click at [75, 153] on div "Karuna Skin Photoshoot - Mask" at bounding box center [49, 150] width 83 height 11
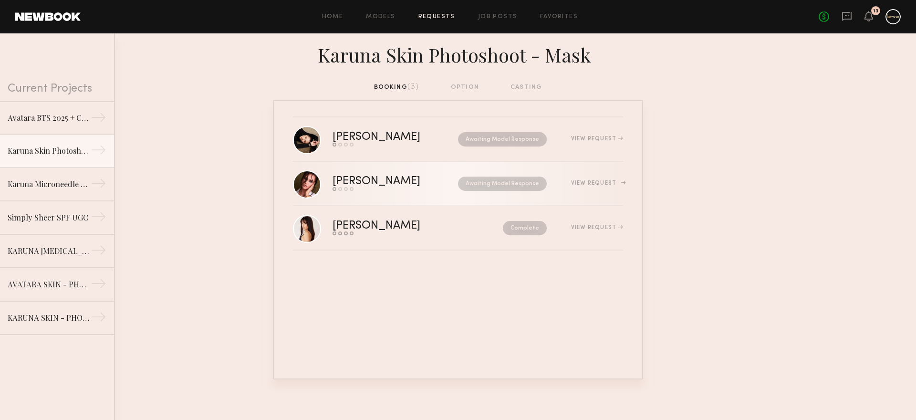
click at [566, 180] on div "View Request" at bounding box center [585, 183] width 76 height 7
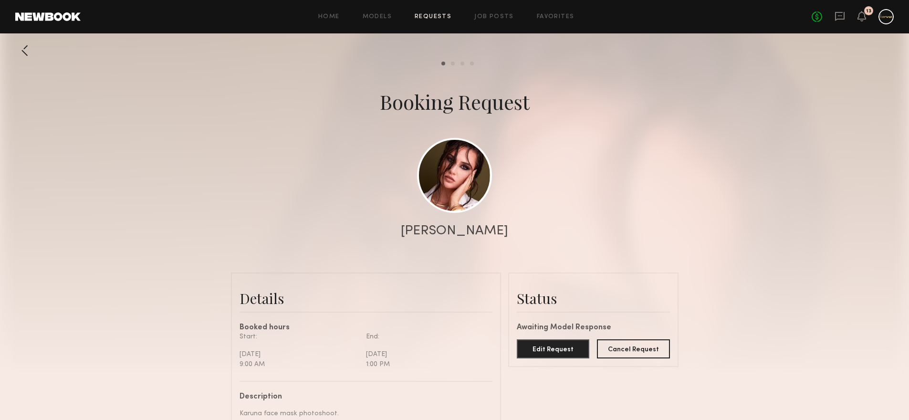
click at [18, 47] on div at bounding box center [24, 50] width 19 height 19
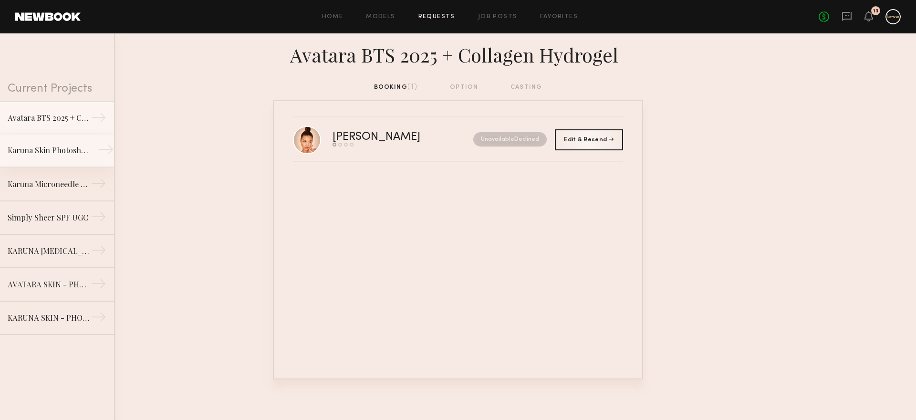
click at [47, 140] on link "Karuna Skin Photoshoot - Mask →" at bounding box center [57, 150] width 114 height 33
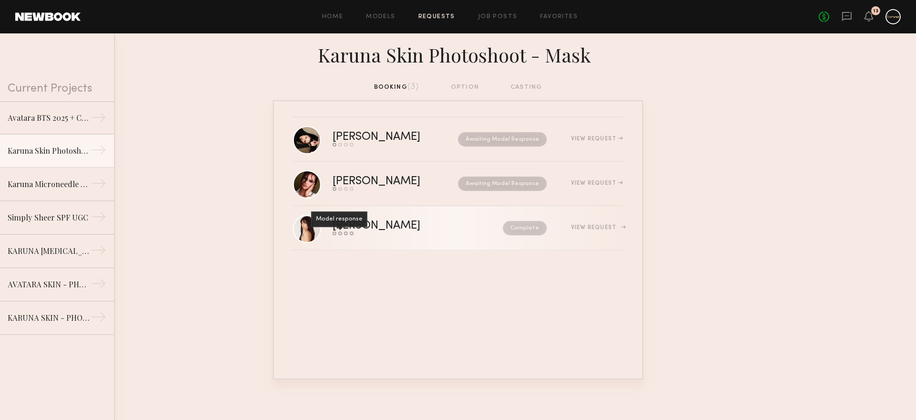
click at [341, 235] on div "Model response" at bounding box center [340, 233] width 4 height 4
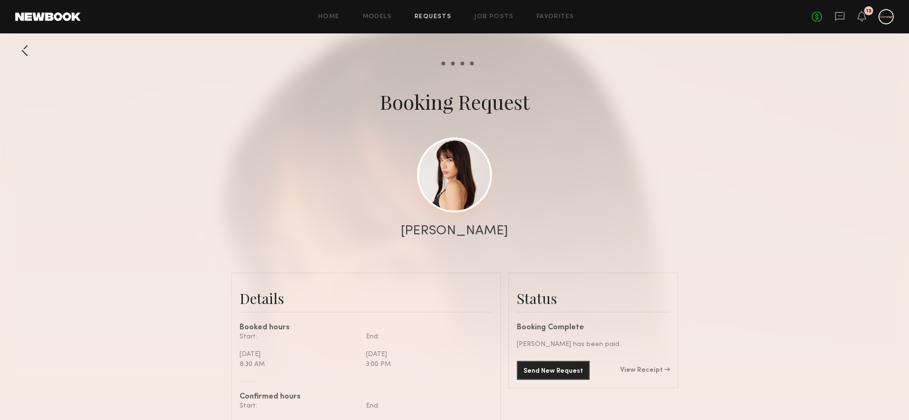
scroll to position [799, 0]
click at [455, 189] on link at bounding box center [454, 174] width 75 height 75
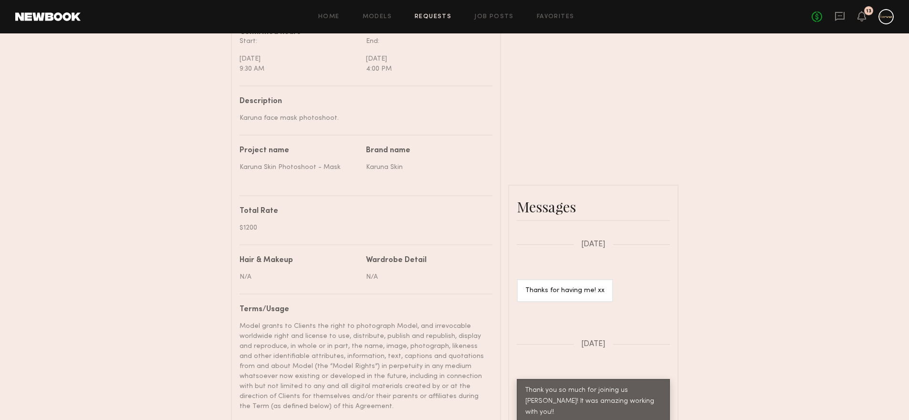
scroll to position [373, 0]
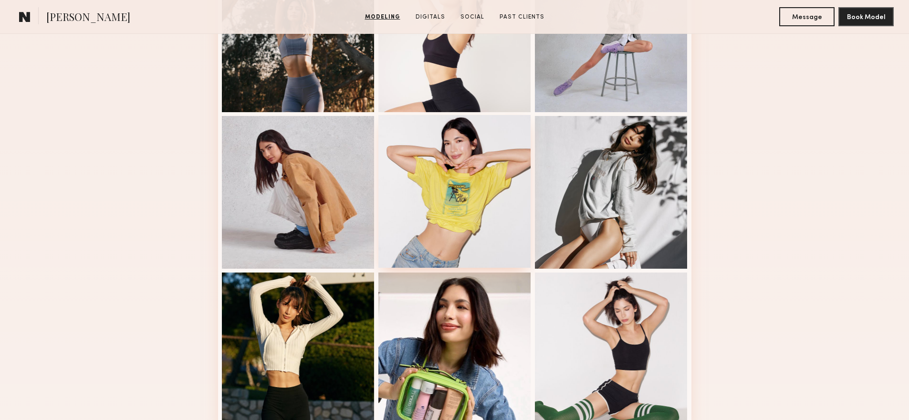
scroll to position [552, 0]
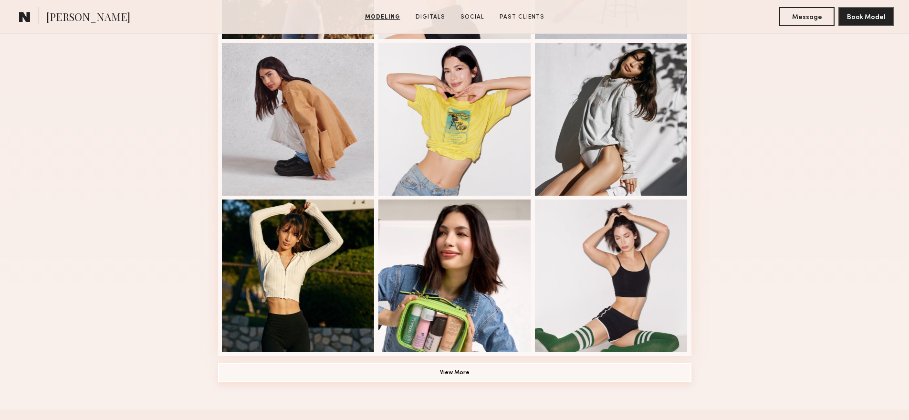
click at [469, 363] on button "View More" at bounding box center [454, 372] width 473 height 19
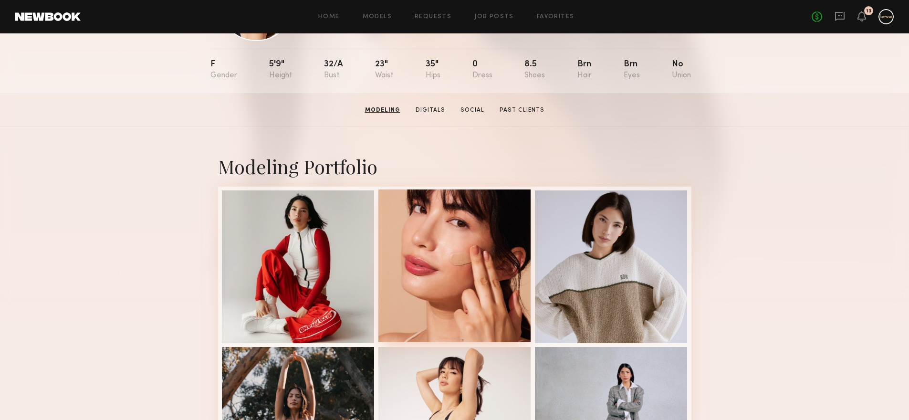
scroll to position [0, 0]
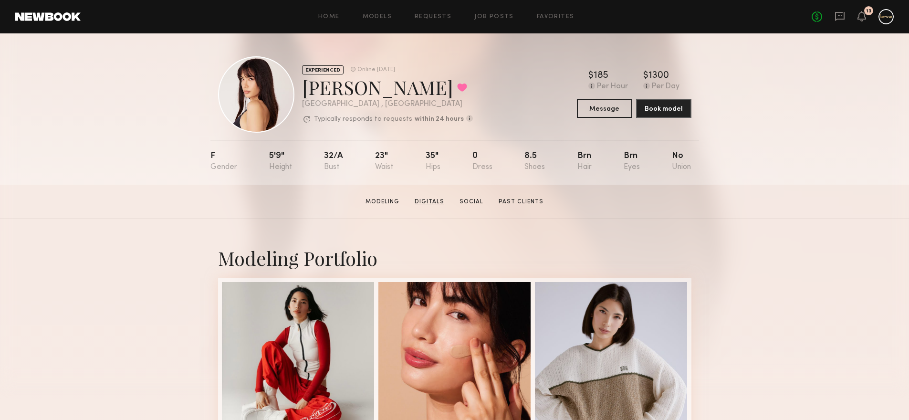
click at [435, 203] on link "Digitals" at bounding box center [429, 201] width 37 height 9
click at [466, 203] on link "Social" at bounding box center [471, 201] width 31 height 9
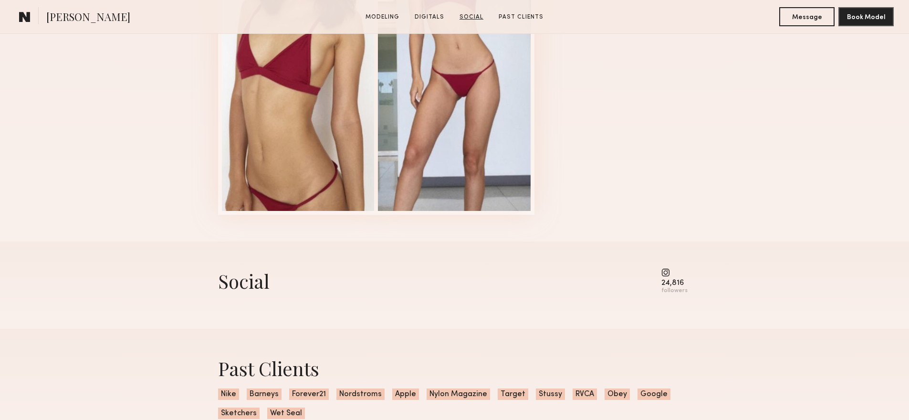
scroll to position [1906, 0]
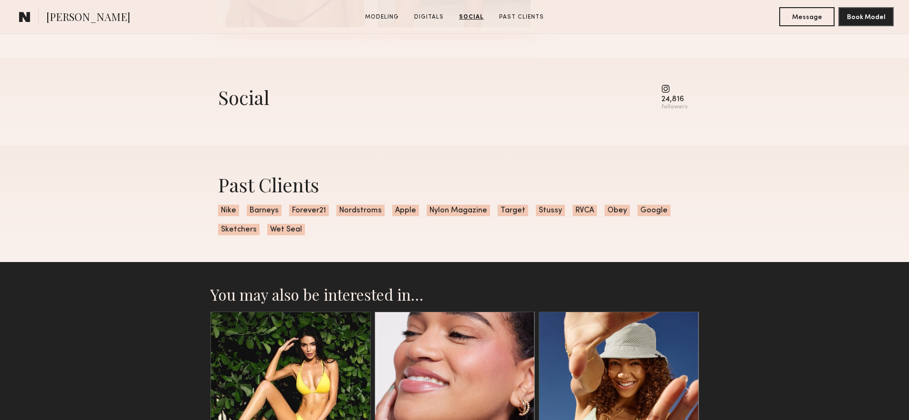
click at [670, 89] on common-icon at bounding box center [674, 88] width 26 height 9
click at [669, 88] on common-icon at bounding box center [674, 88] width 26 height 9
click at [672, 107] on div "followers" at bounding box center [674, 107] width 26 height 7
click at [674, 104] on div "followers" at bounding box center [674, 107] width 26 height 7
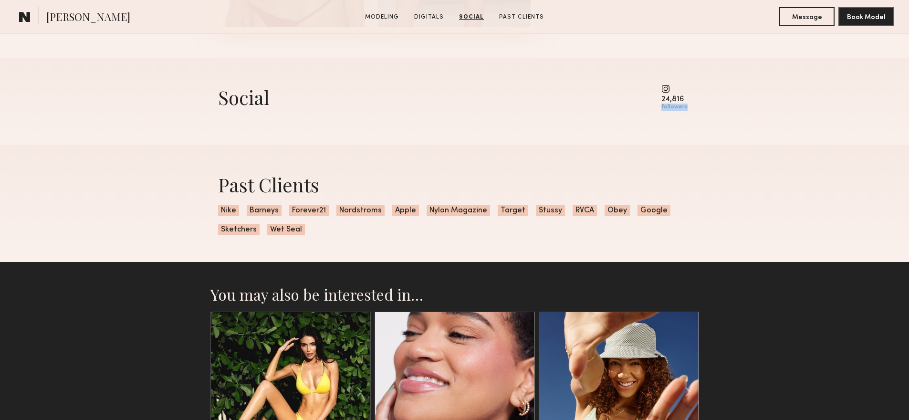
click at [674, 104] on div "followers" at bounding box center [674, 107] width 26 height 7
click at [515, 152] on div "Past Clients Nike Barneys Forever21 Nordstroms Apple Nylon Magazine Target Stus…" at bounding box center [454, 203] width 488 height 117
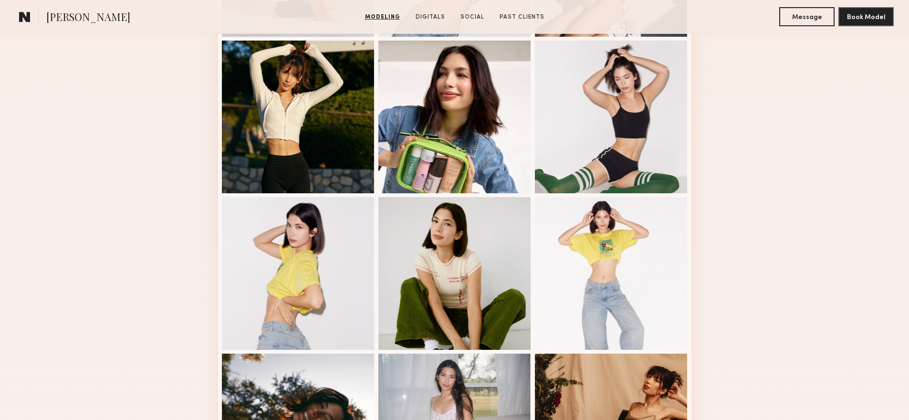
scroll to position [739, 0]
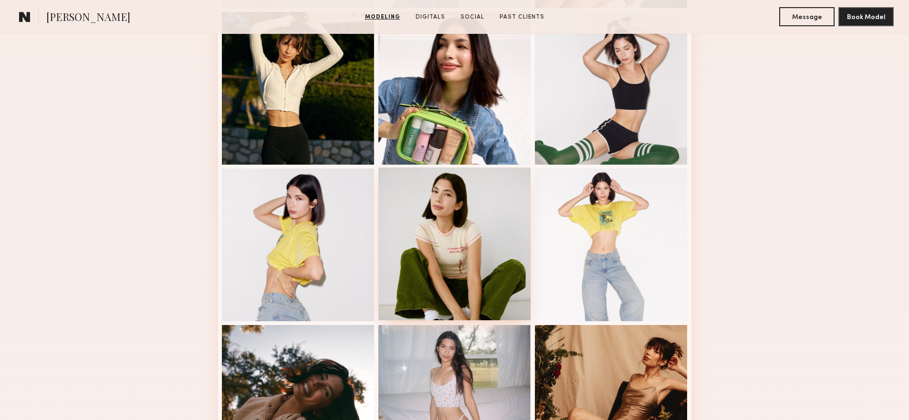
click at [498, 186] on div at bounding box center [454, 243] width 153 height 153
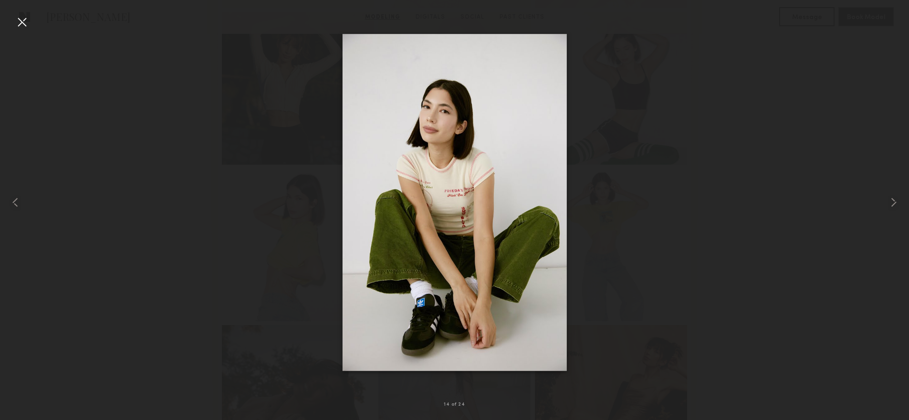
click at [28, 28] on div at bounding box center [21, 21] width 15 height 15
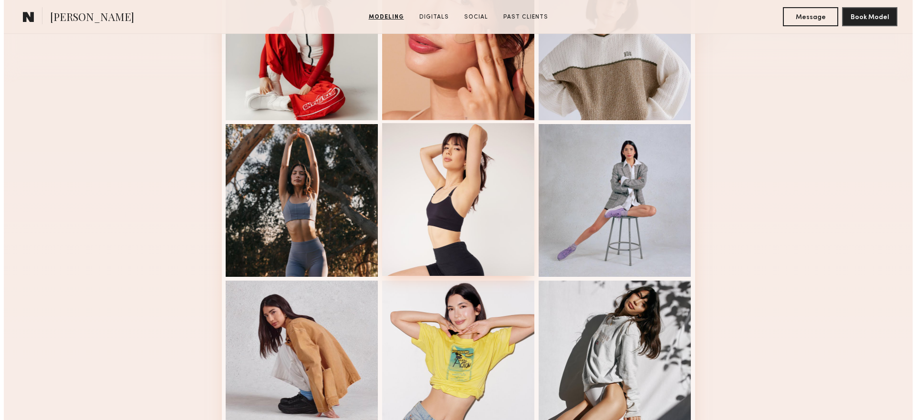
scroll to position [0, 0]
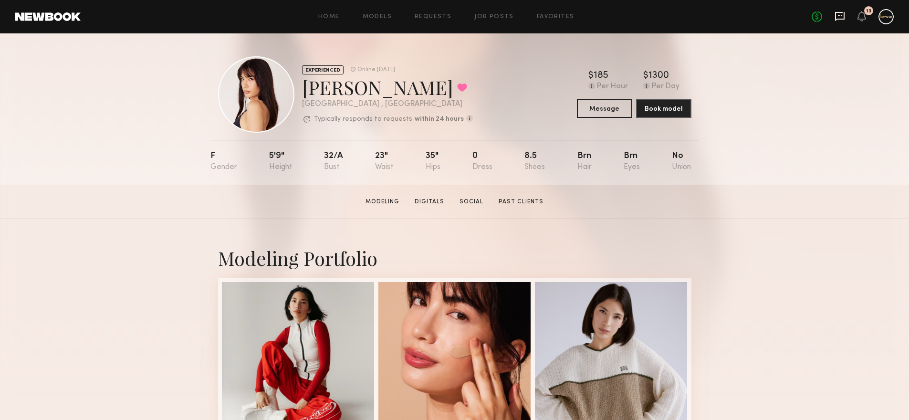
click at [842, 18] on icon at bounding box center [840, 16] width 10 height 9
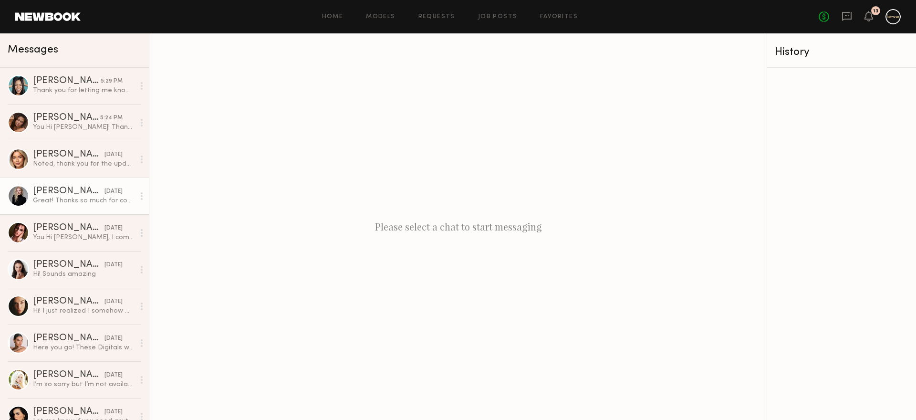
scroll to position [39, 0]
click at [89, 194] on div "Great! Thanks so much for confirming!" at bounding box center [84, 198] width 102 height 9
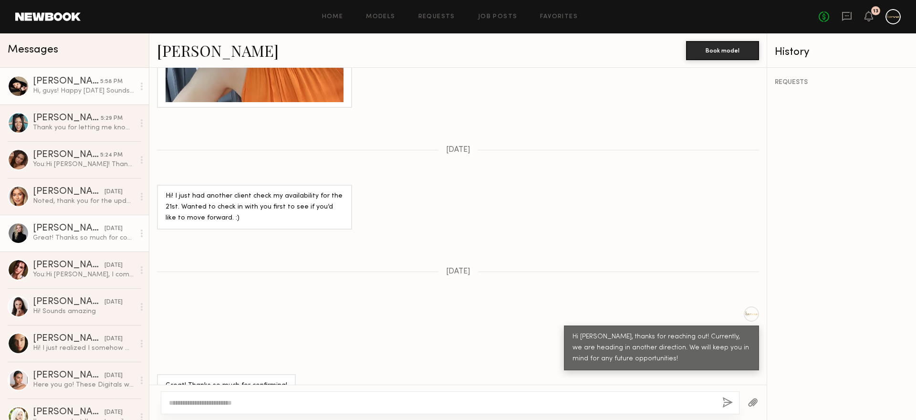
click at [88, 97] on link "[PERSON_NAME] 5:58 PM Hi, guys! Happy [DATE] Sounds great, thank you, that work…" at bounding box center [74, 86] width 149 height 37
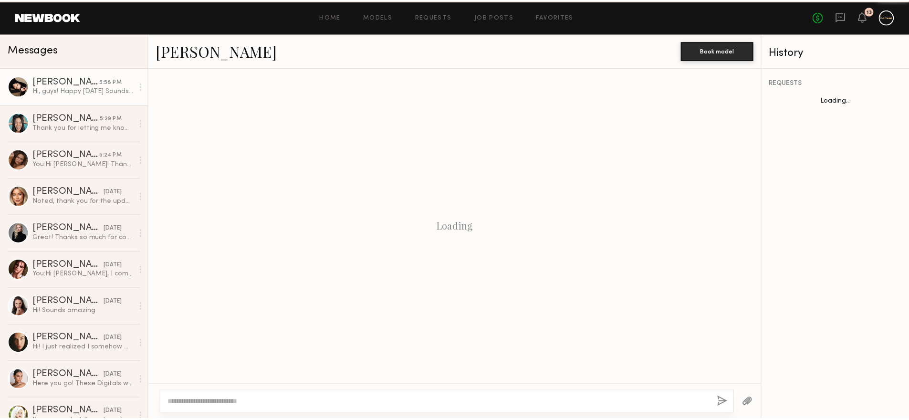
scroll to position [1109, 0]
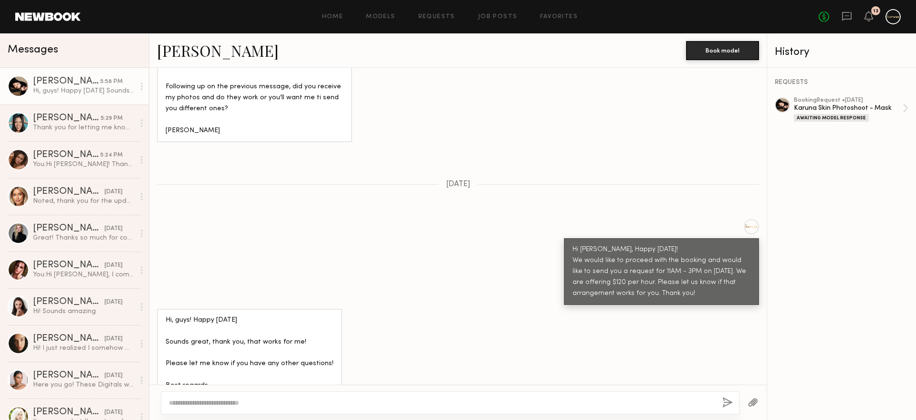
click at [218, 46] on link "[PERSON_NAME]" at bounding box center [218, 50] width 122 height 21
click at [373, 14] on link "Models" at bounding box center [380, 17] width 29 height 6
